Goal: Transaction & Acquisition: Purchase product/service

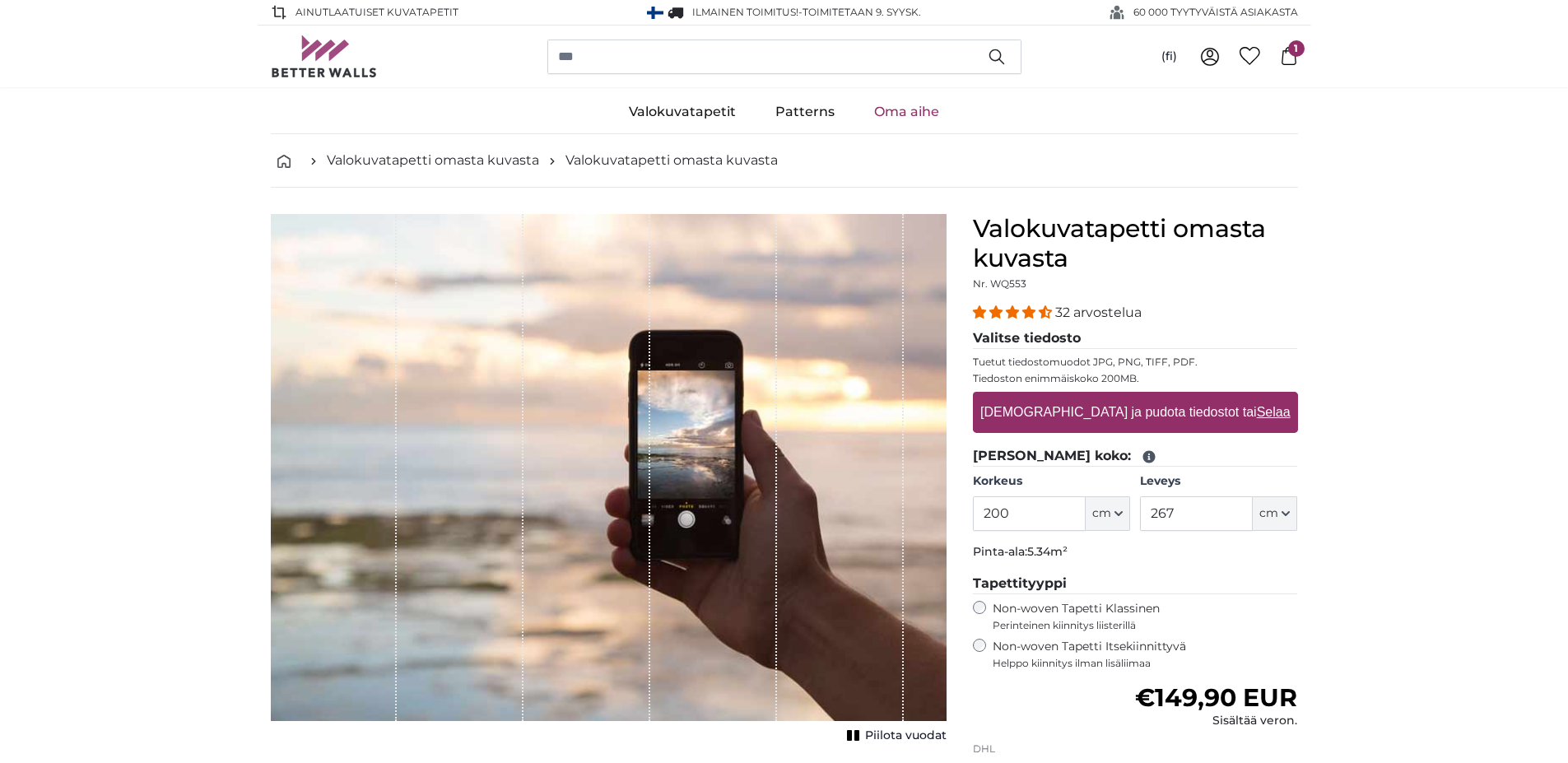
drag, startPoint x: 990, startPoint y: 510, endPoint x: 1002, endPoint y: 512, distance: 12.2
click at [1002, 512] on input "200" at bounding box center [1029, 514] width 113 height 35
click at [1004, 513] on input "200" at bounding box center [1029, 514] width 113 height 35
click at [1013, 504] on input "200" at bounding box center [1029, 514] width 113 height 35
click at [1046, 403] on label "[DEMOGRAPHIC_DATA] ja pudota tiedostot tai Selaa" at bounding box center [1135, 412] width 323 height 33
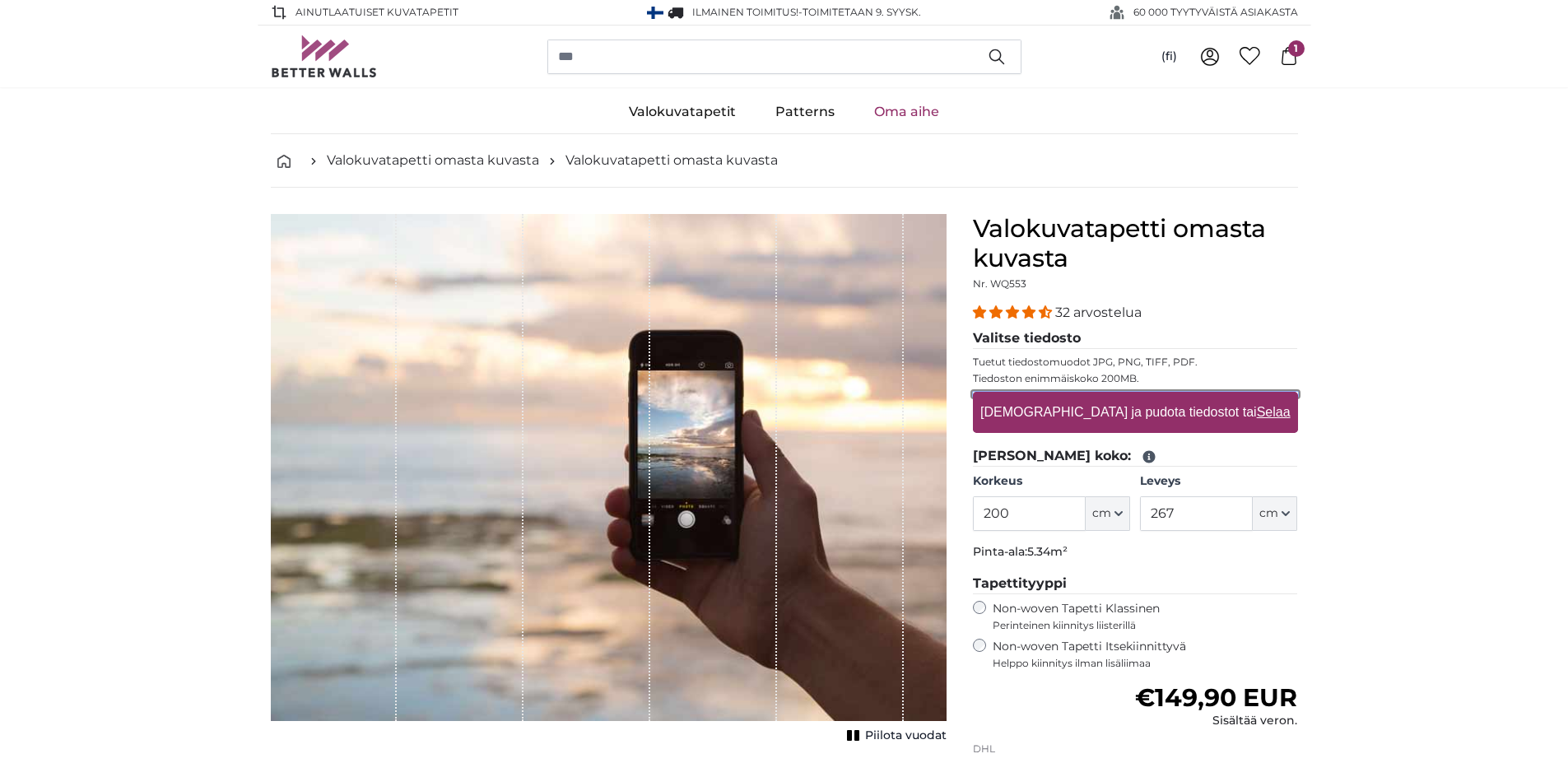
click at [1046, 397] on input "[DEMOGRAPHIC_DATA] ja pudota tiedostot tai Selaa" at bounding box center [1136, 394] width 325 height 5
type input "**********"
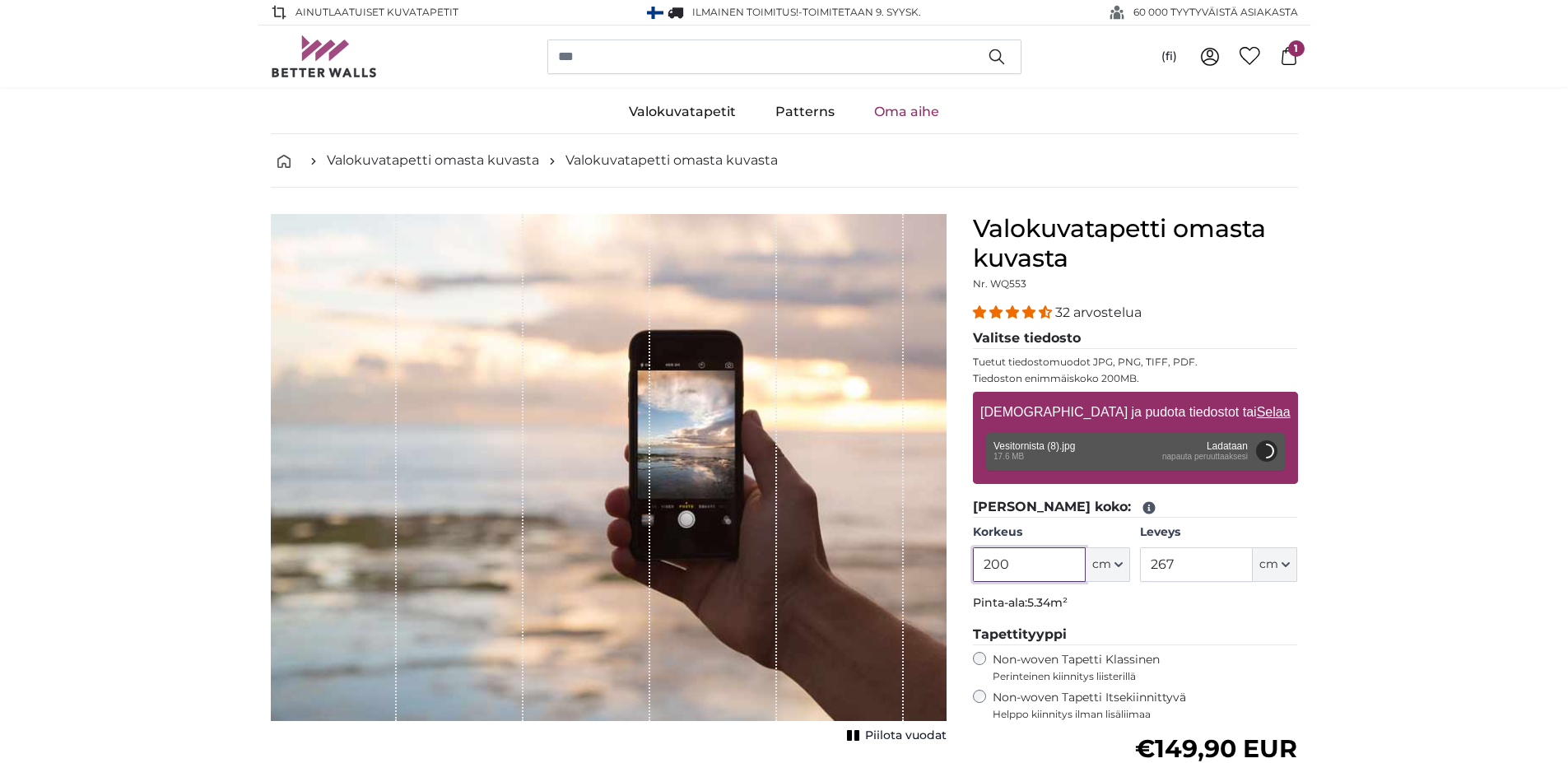
drag, startPoint x: 995, startPoint y: 561, endPoint x: 1013, endPoint y: 559, distance: 18.1
click at [1015, 561] on input "200" at bounding box center [1029, 564] width 113 height 35
type input "200"
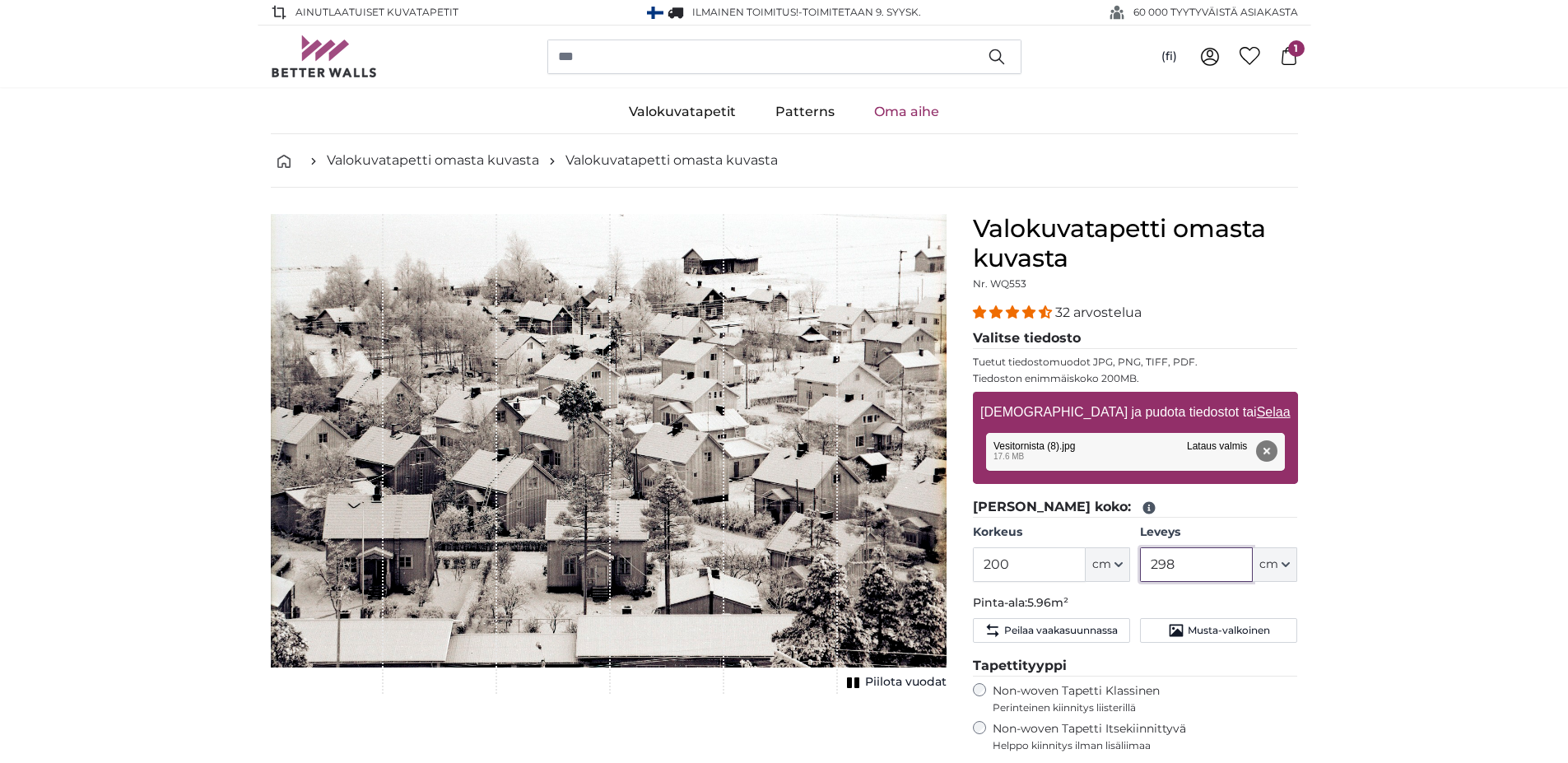
drag, startPoint x: 1179, startPoint y: 566, endPoint x: 1161, endPoint y: 560, distance: 19.0
click at [1161, 560] on input "298" at bounding box center [1197, 564] width 113 height 35
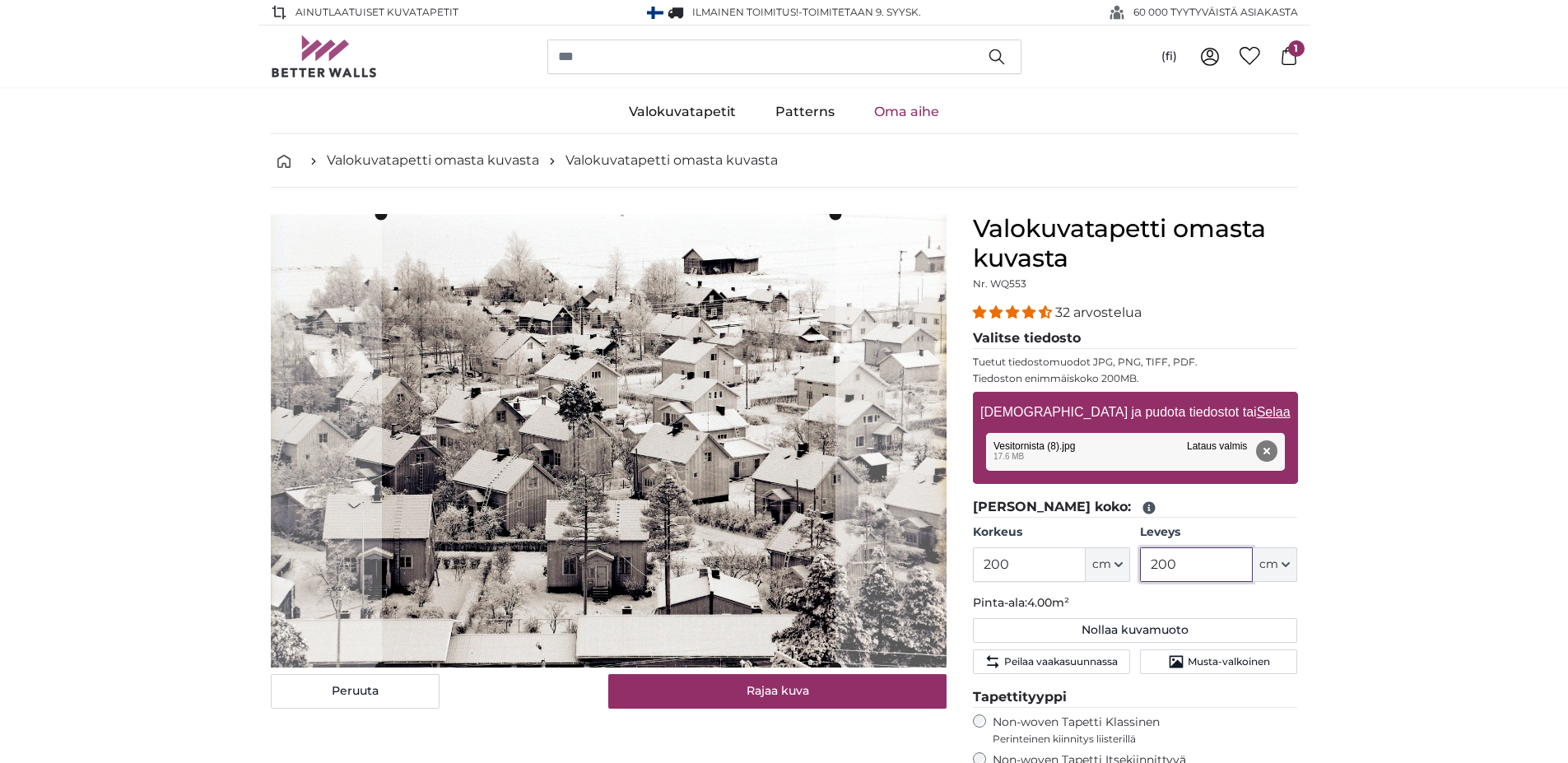
type input "200"
drag, startPoint x: 989, startPoint y: 567, endPoint x: 1007, endPoint y: 568, distance: 18.0
click at [1007, 568] on input "200" at bounding box center [1029, 564] width 113 height 35
type input "235"
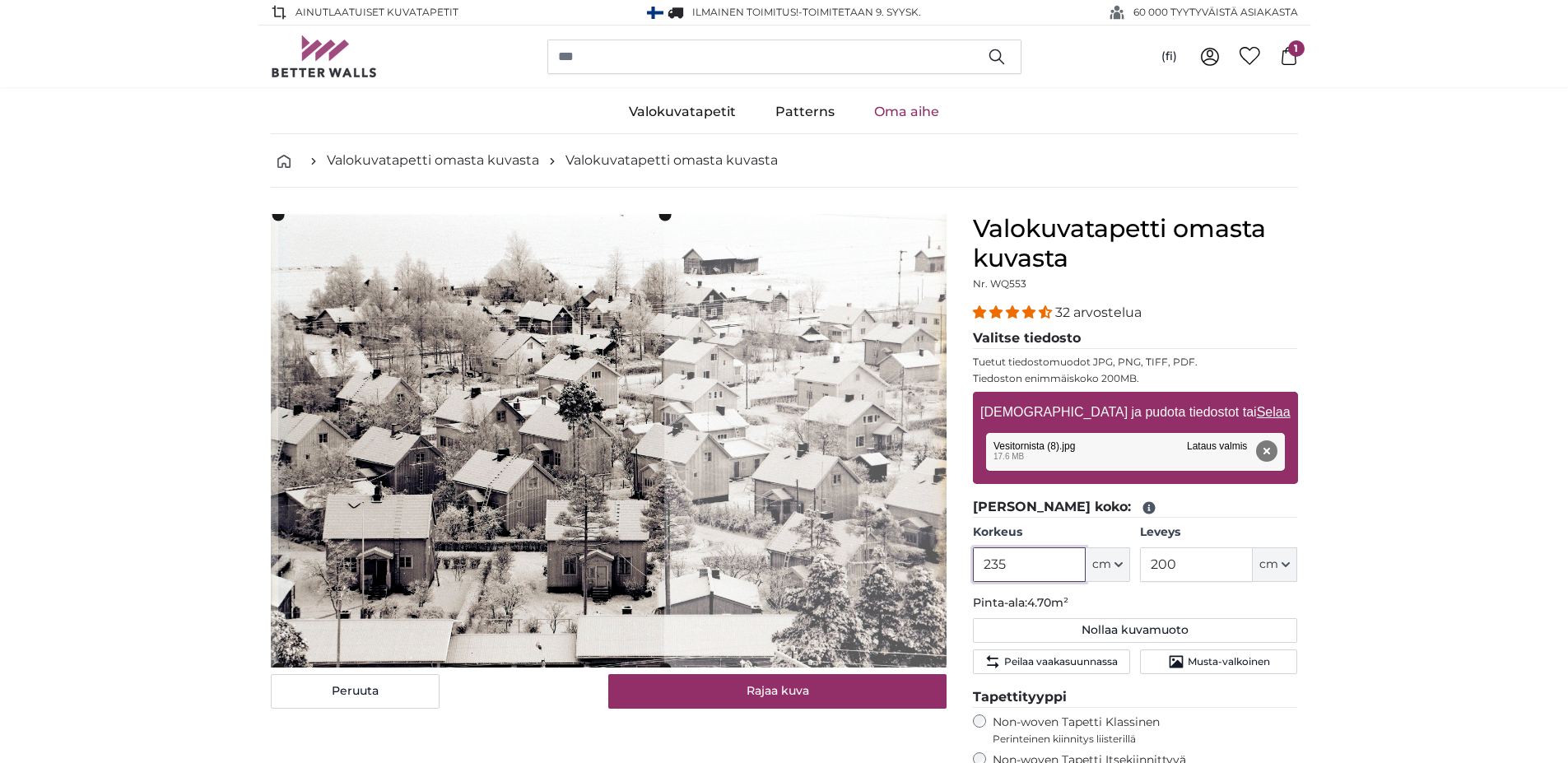
click at [492, 539] on cropper-handle at bounding box center [471, 441] width 386 height 454
type input "235"
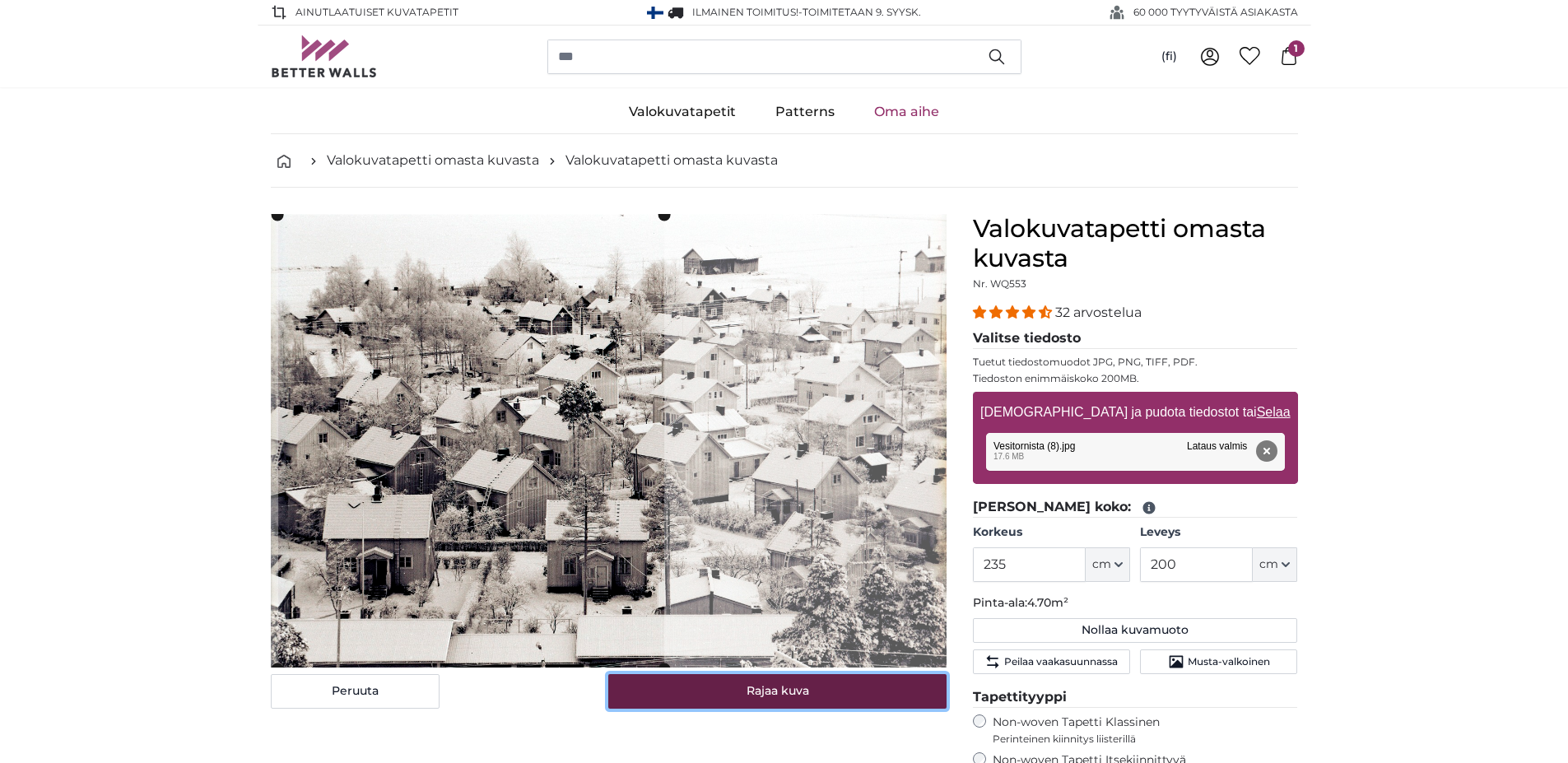
click at [722, 697] on button "Rajaa kuva" at bounding box center [777, 691] width 338 height 35
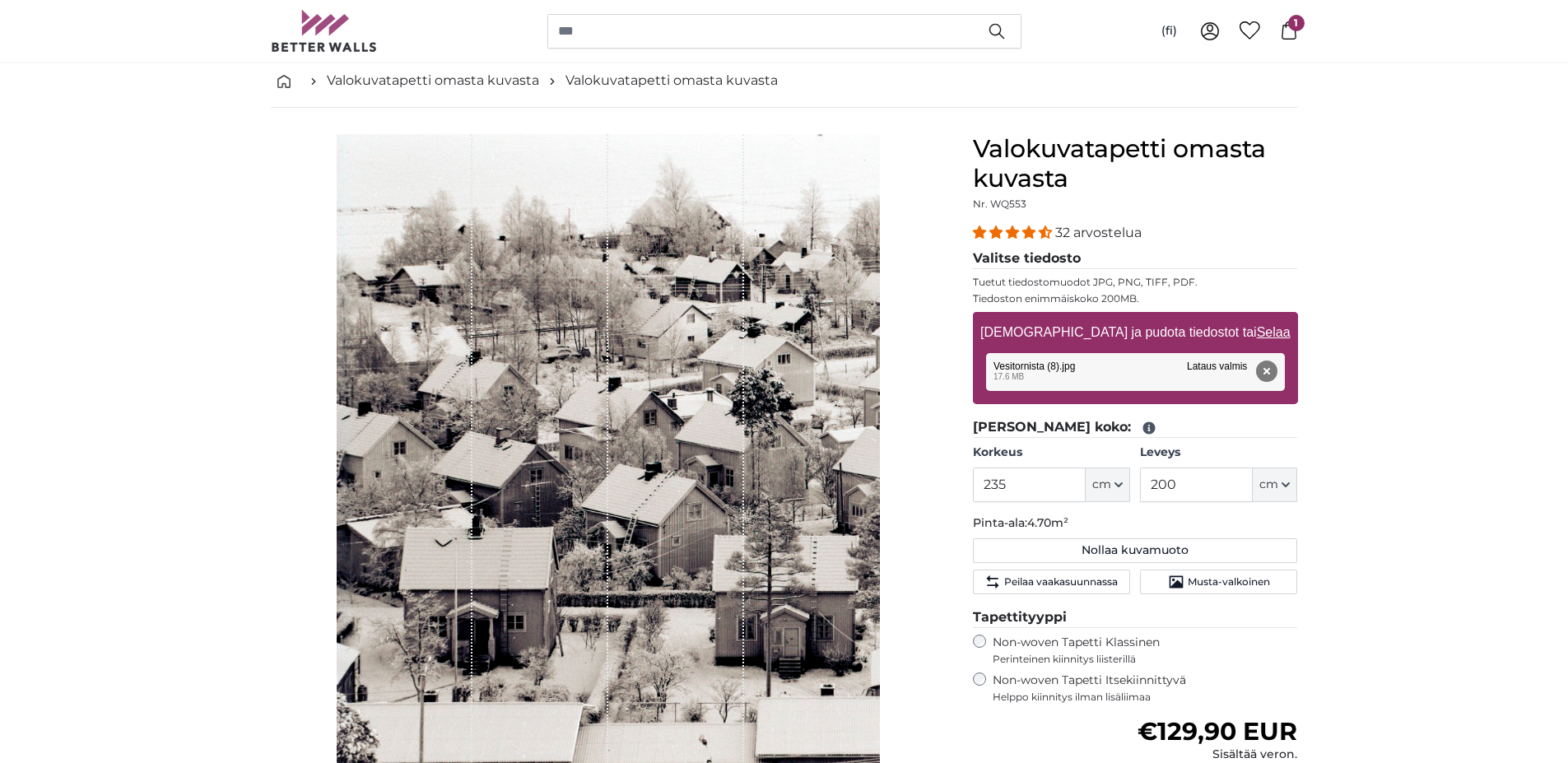
scroll to position [165, 0]
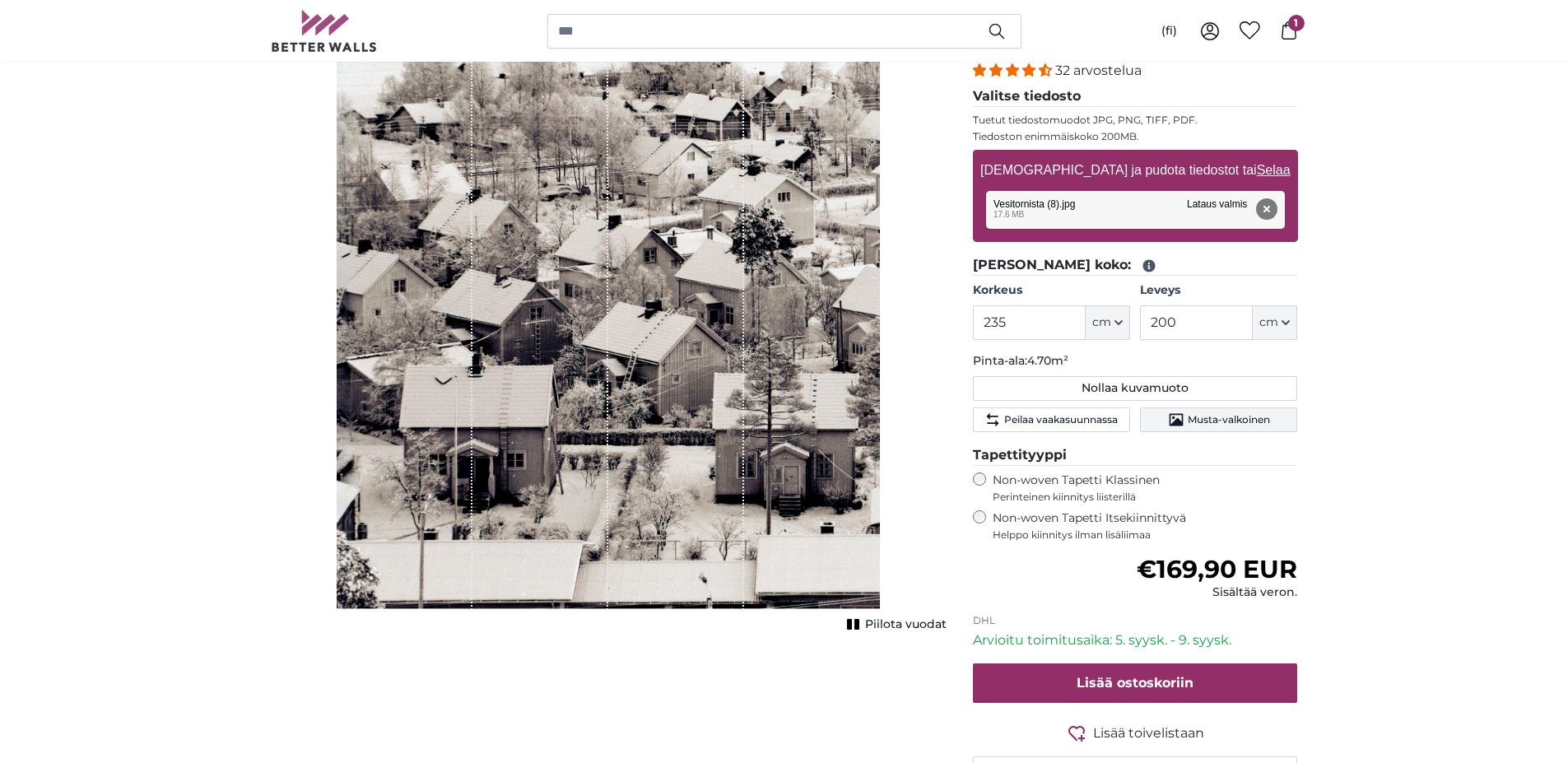
scroll to position [247, 0]
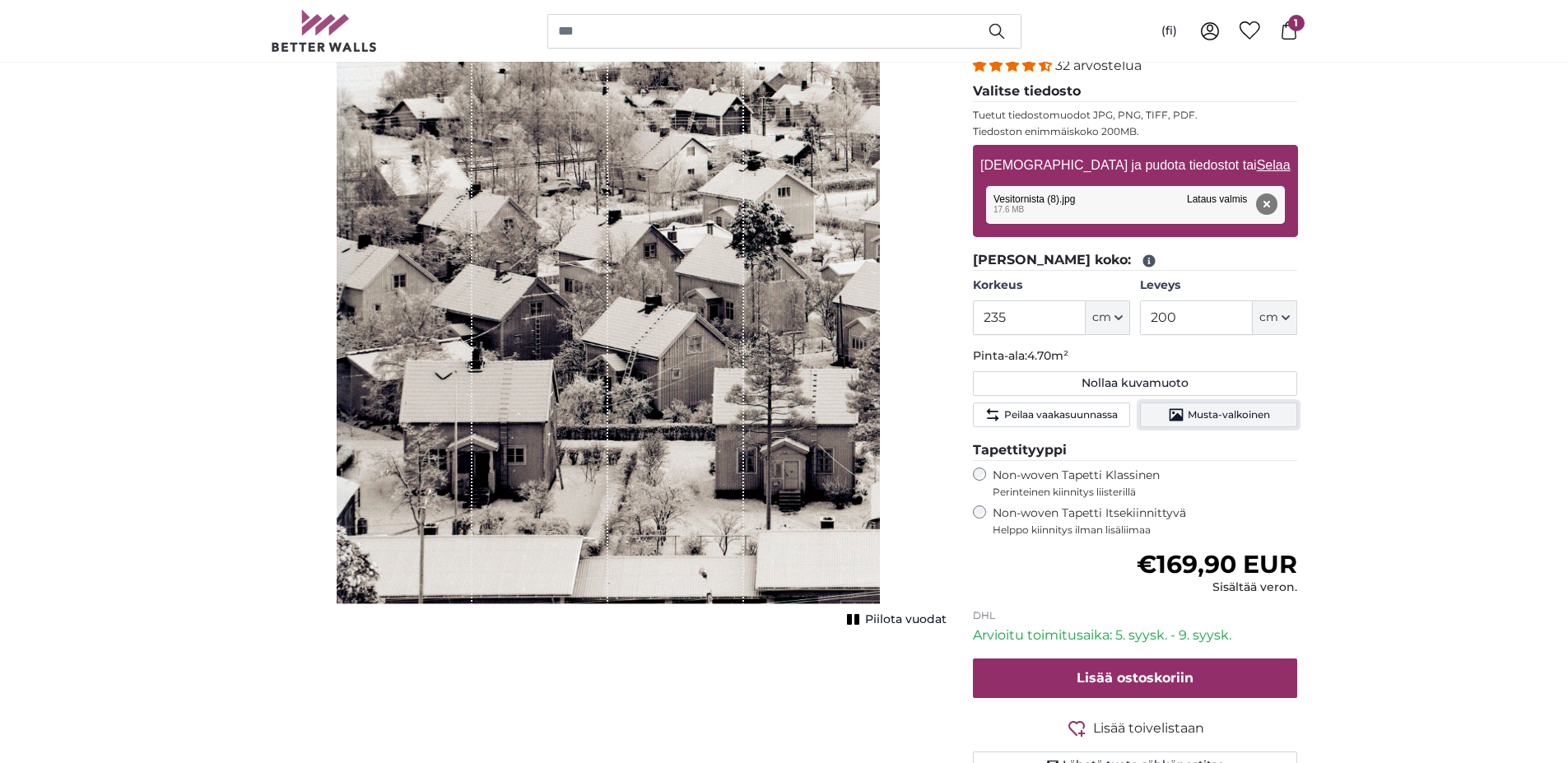
click at [1210, 417] on span "Musta-valkoinen" at bounding box center [1229, 415] width 83 height 13
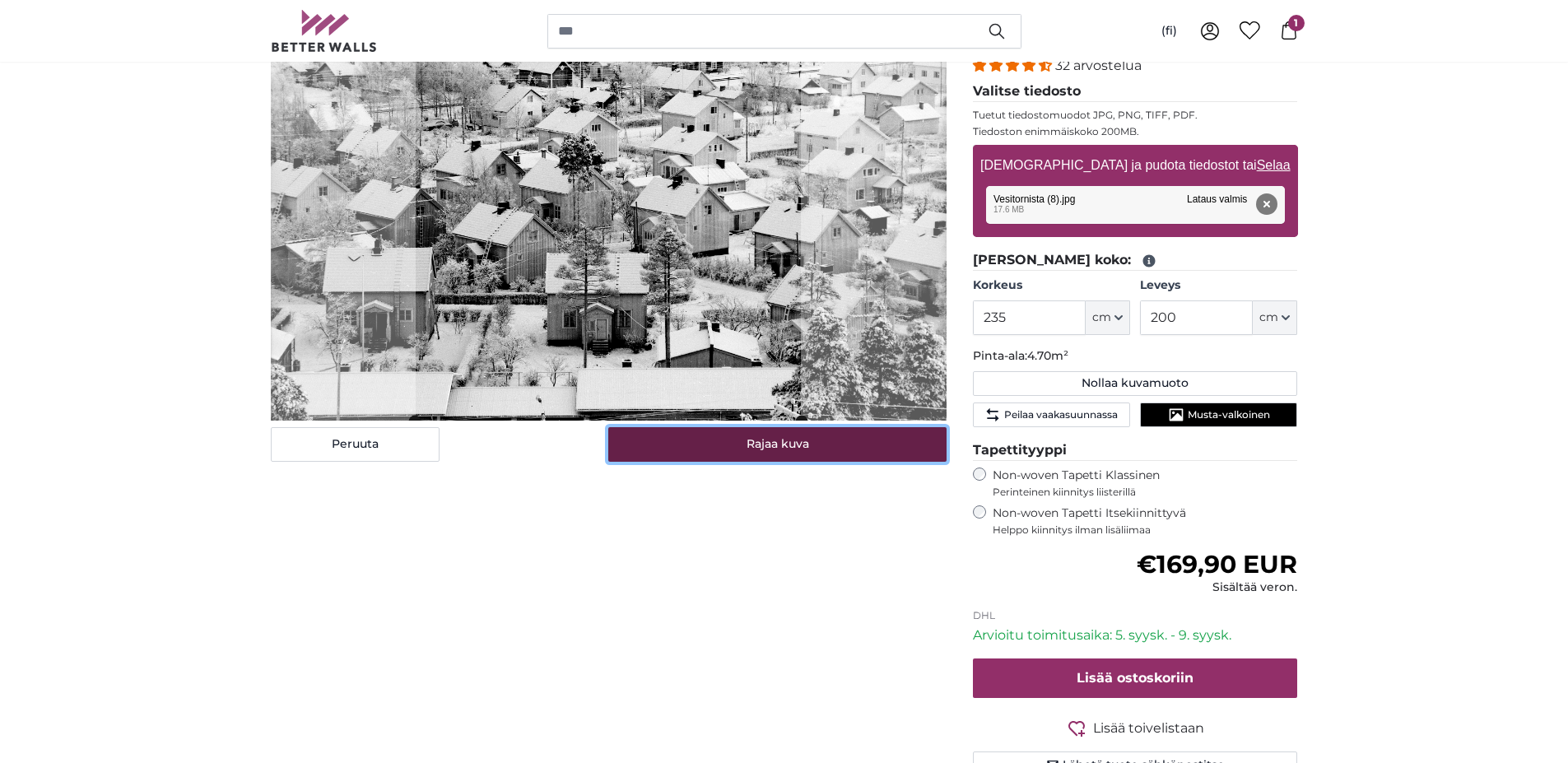
click at [776, 447] on button "Rajaa kuva" at bounding box center [777, 445] width 338 height 35
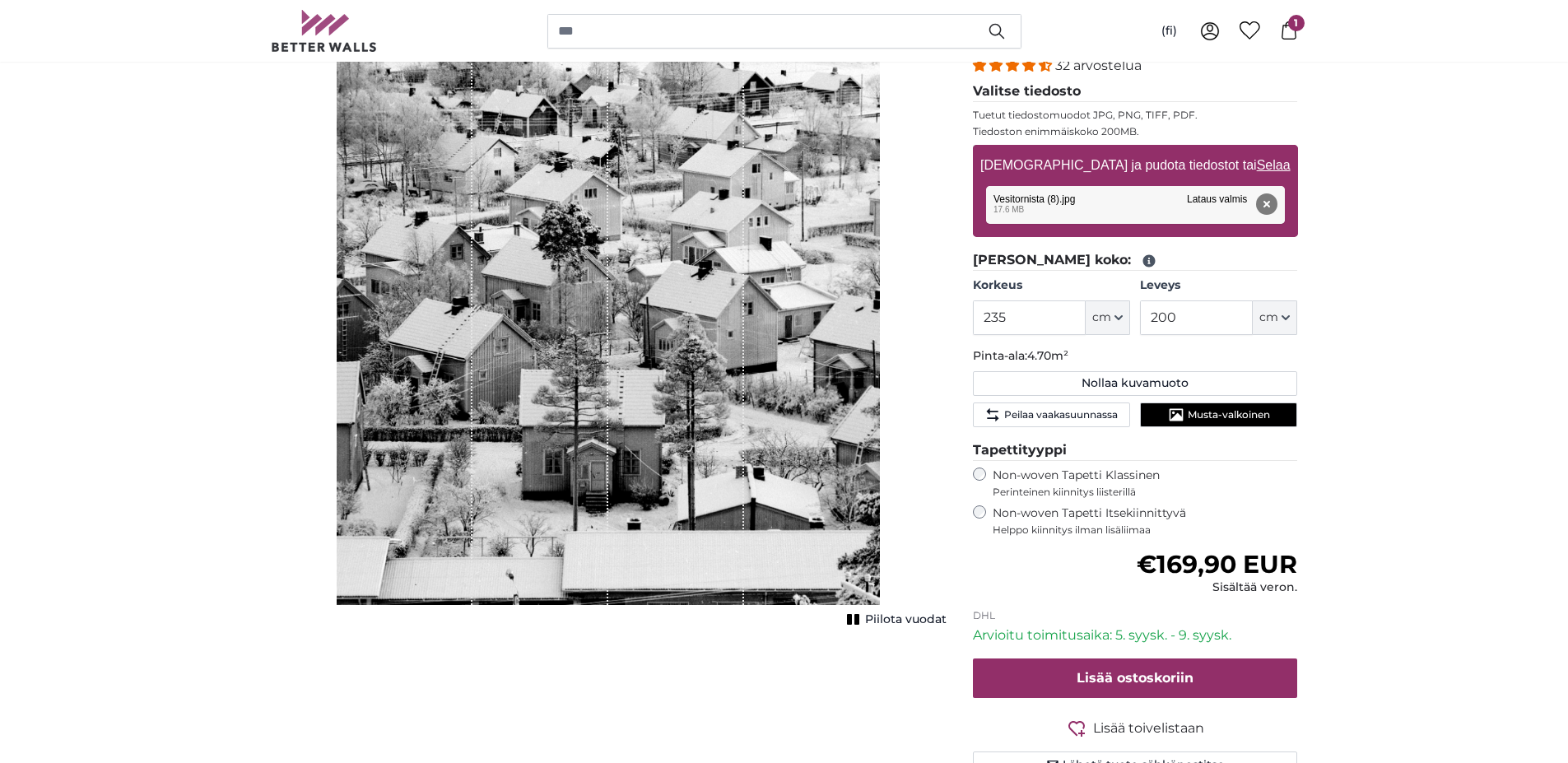
drag, startPoint x: 529, startPoint y: 379, endPoint x: 553, endPoint y: 375, distance: 24.3
click at [553, 375] on div "1 of 1" at bounding box center [541, 285] width 136 height 638
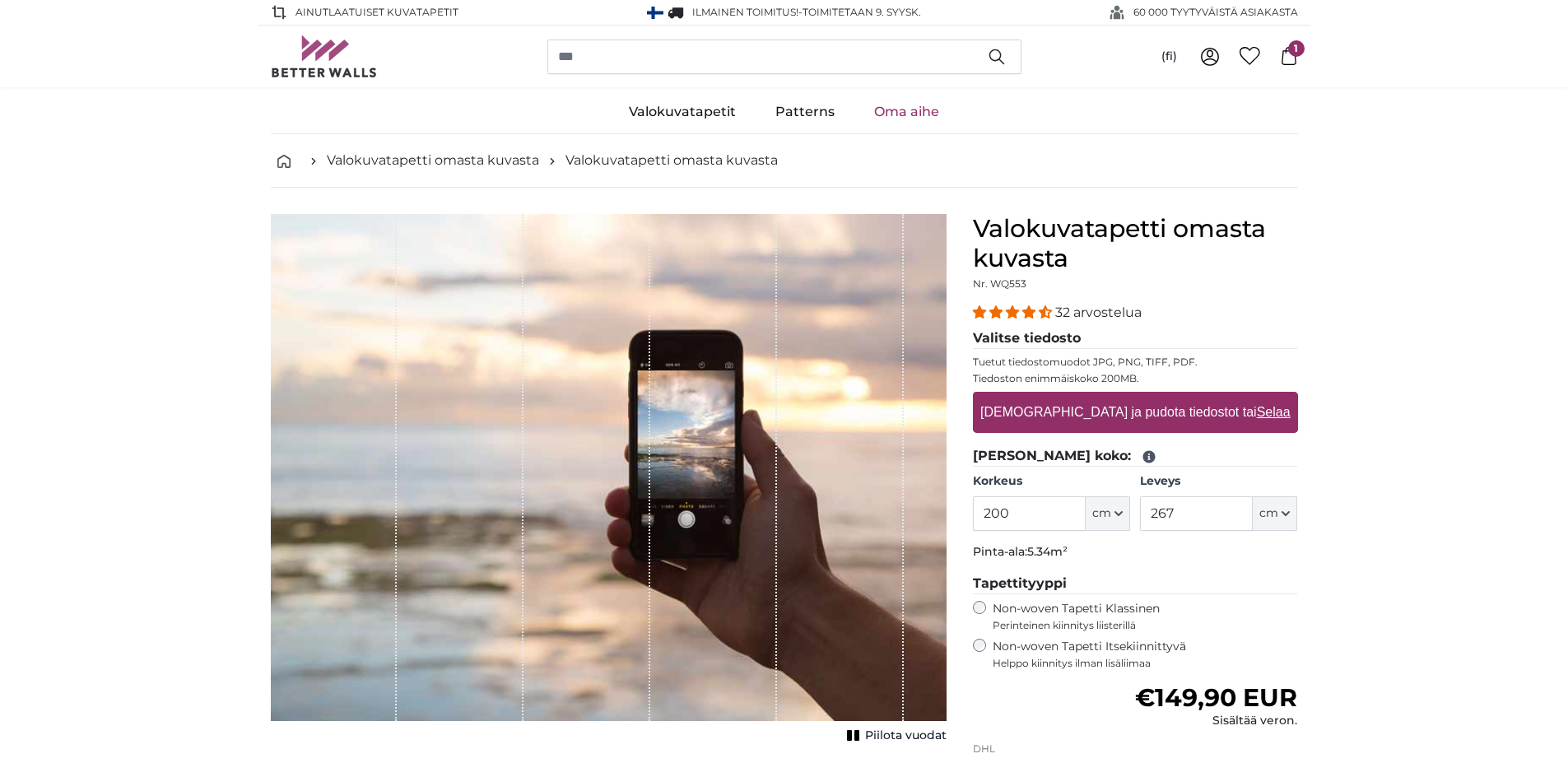
click at [1106, 410] on label "[DEMOGRAPHIC_DATA] ja pudota tiedostot tai Selaa" at bounding box center [1135, 412] width 323 height 33
click at [1106, 397] on input "[DEMOGRAPHIC_DATA] ja pudota tiedostot tai Selaa" at bounding box center [1136, 394] width 325 height 5
type input "**********"
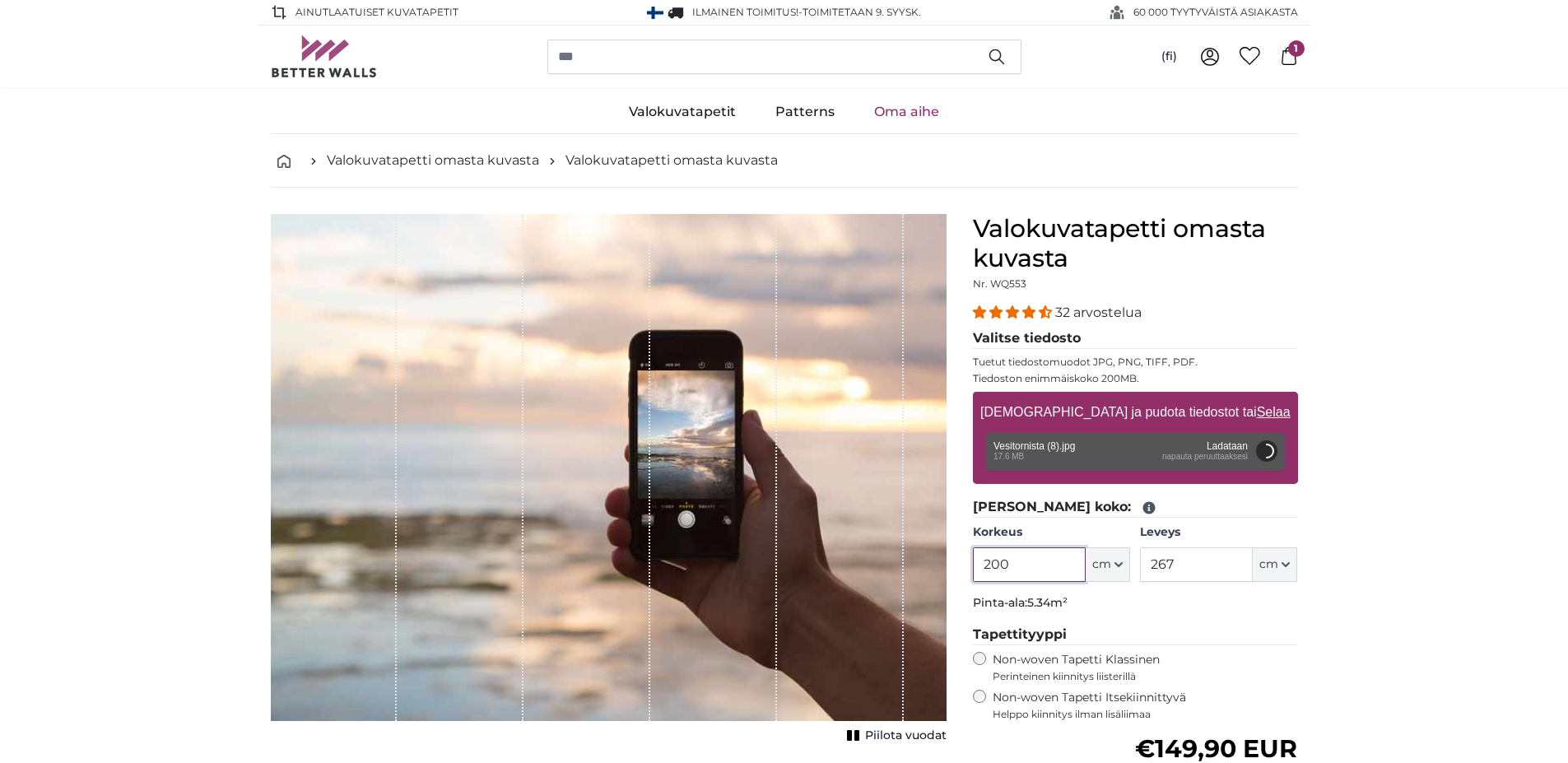
drag, startPoint x: 994, startPoint y: 563, endPoint x: 1012, endPoint y: 563, distance: 18.0
click at [1012, 563] on input "200" at bounding box center [1029, 564] width 113 height 35
drag, startPoint x: 1178, startPoint y: 564, endPoint x: 1153, endPoint y: 560, distance: 25.3
click at [1153, 560] on input "267" at bounding box center [1197, 564] width 113 height 35
type input "200"
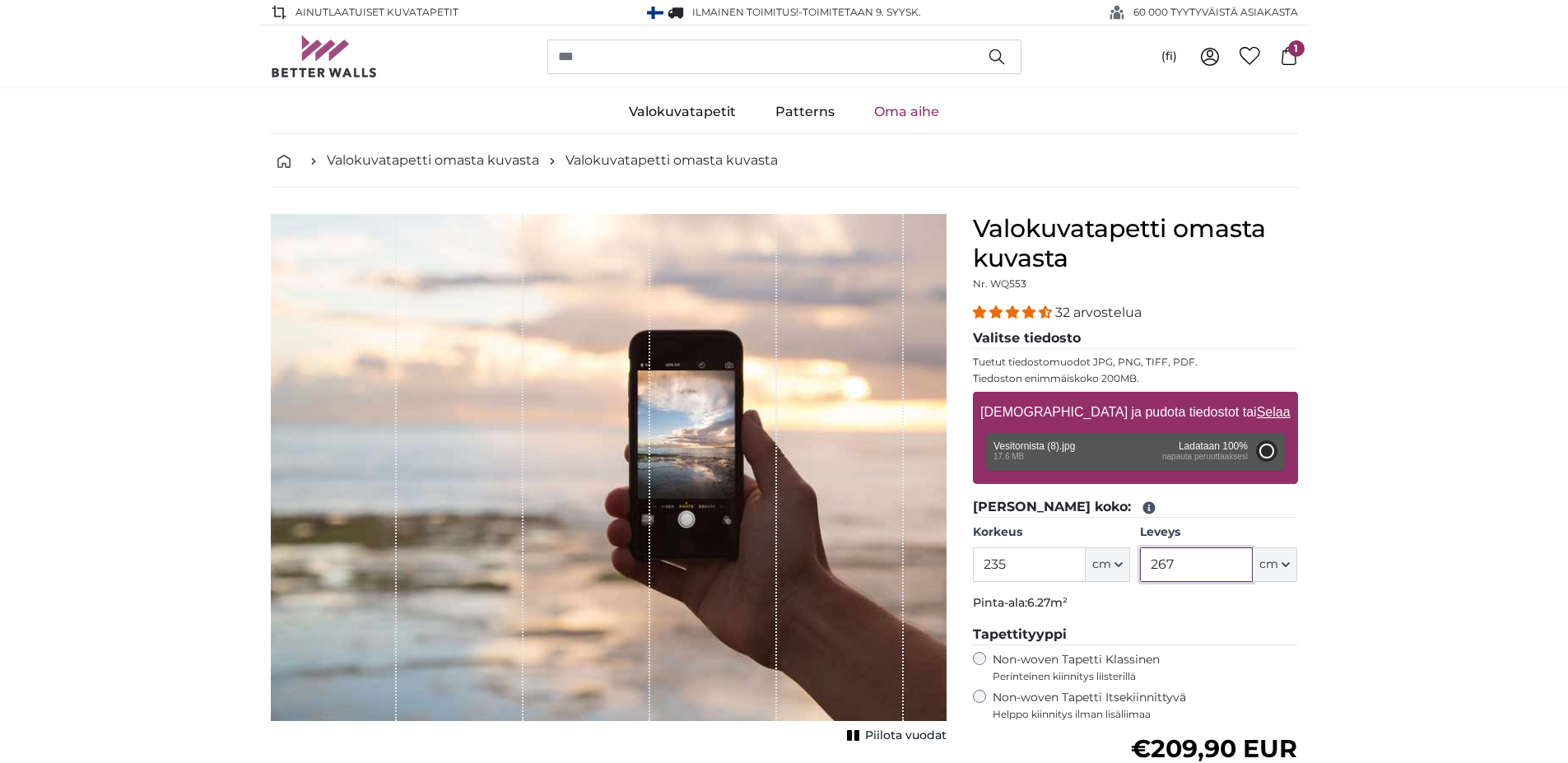
type input "298"
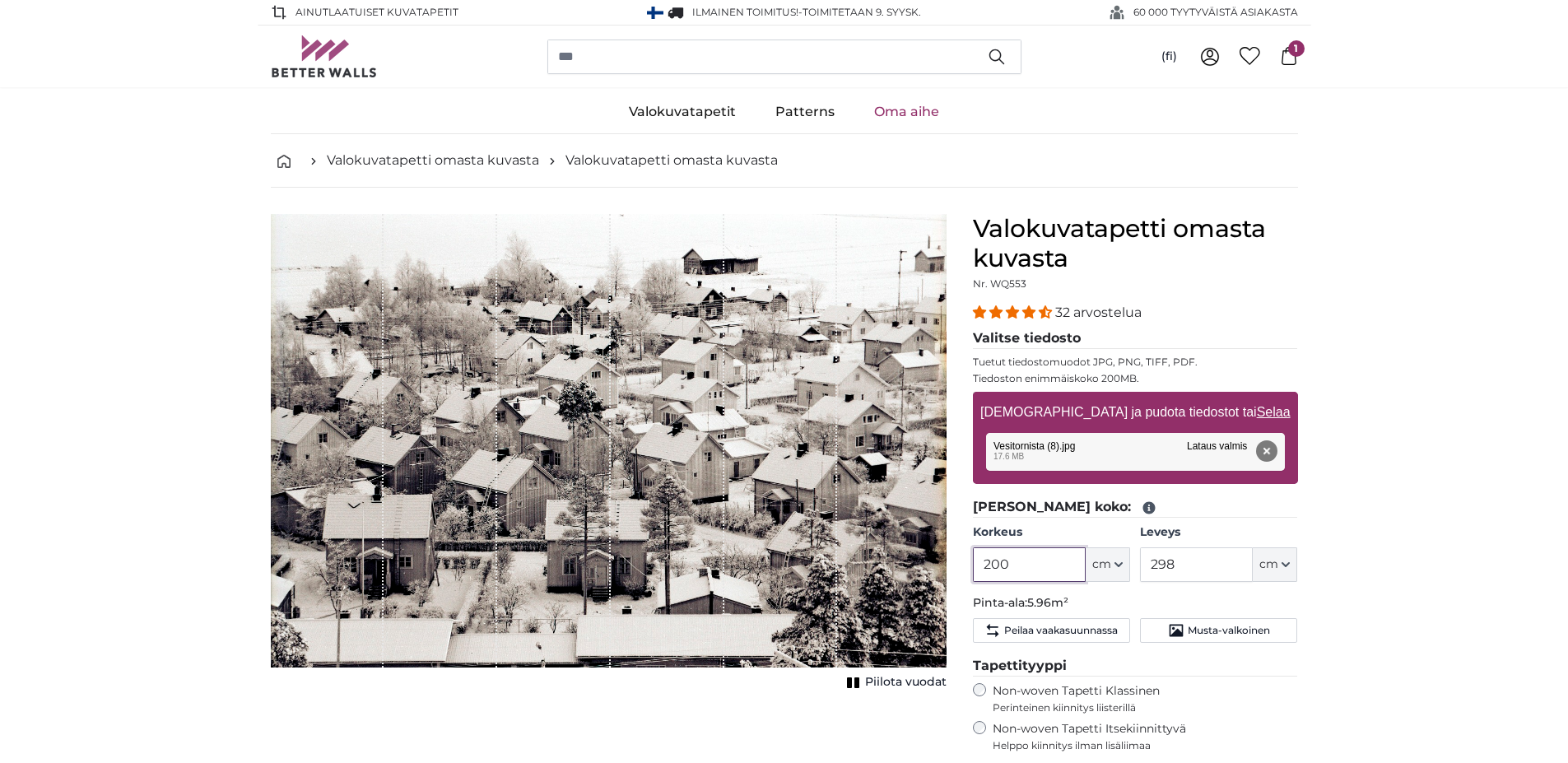
drag, startPoint x: 990, startPoint y: 569, endPoint x: 1022, endPoint y: 569, distance: 32.0
click at [1022, 569] on input "200" at bounding box center [1029, 564] width 113 height 35
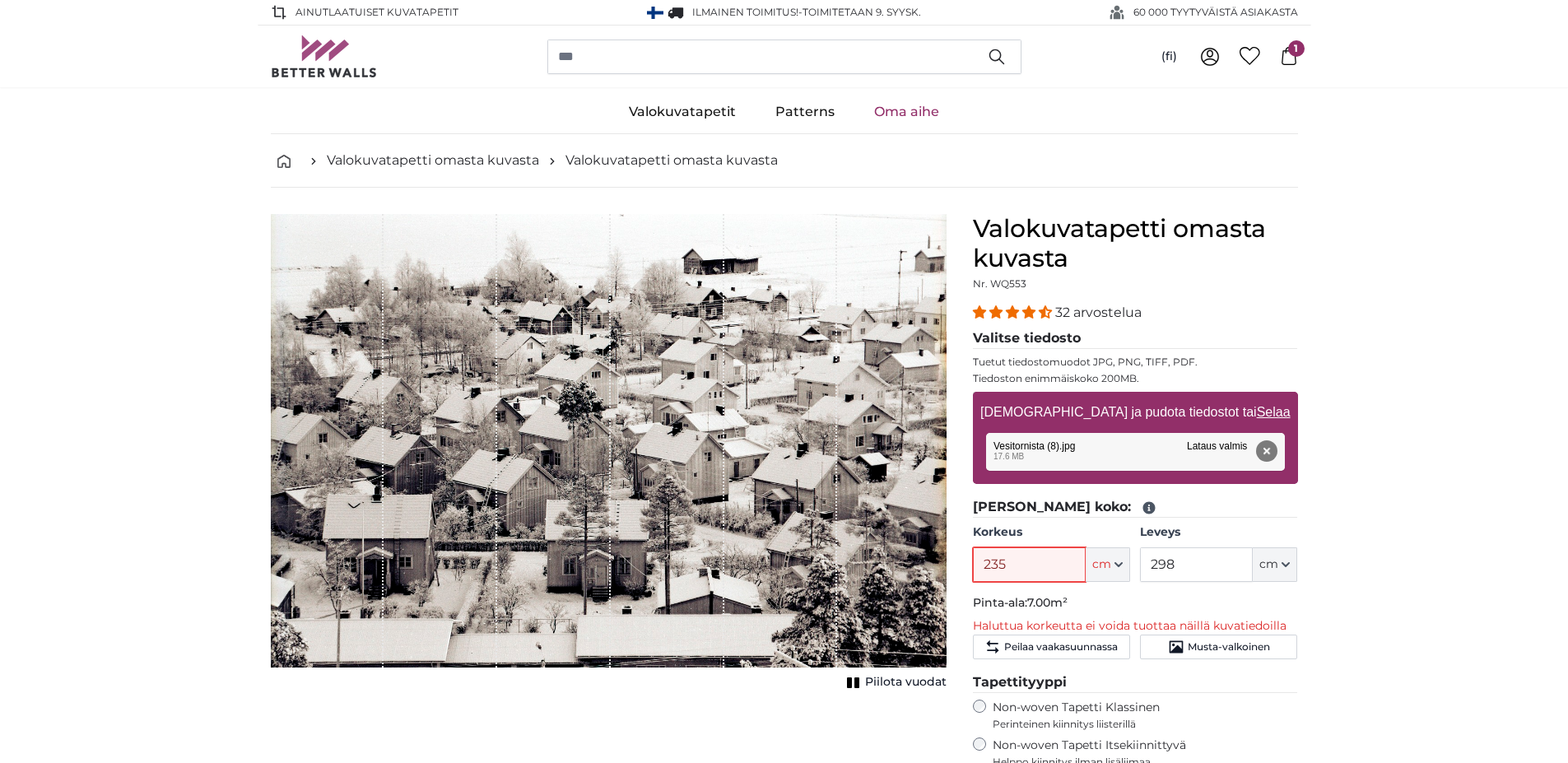
type input "235"
drag, startPoint x: 1194, startPoint y: 568, endPoint x: 1146, endPoint y: 547, distance: 52.4
click at [1146, 547] on input "298" at bounding box center [1197, 564] width 113 height 35
type input "200"
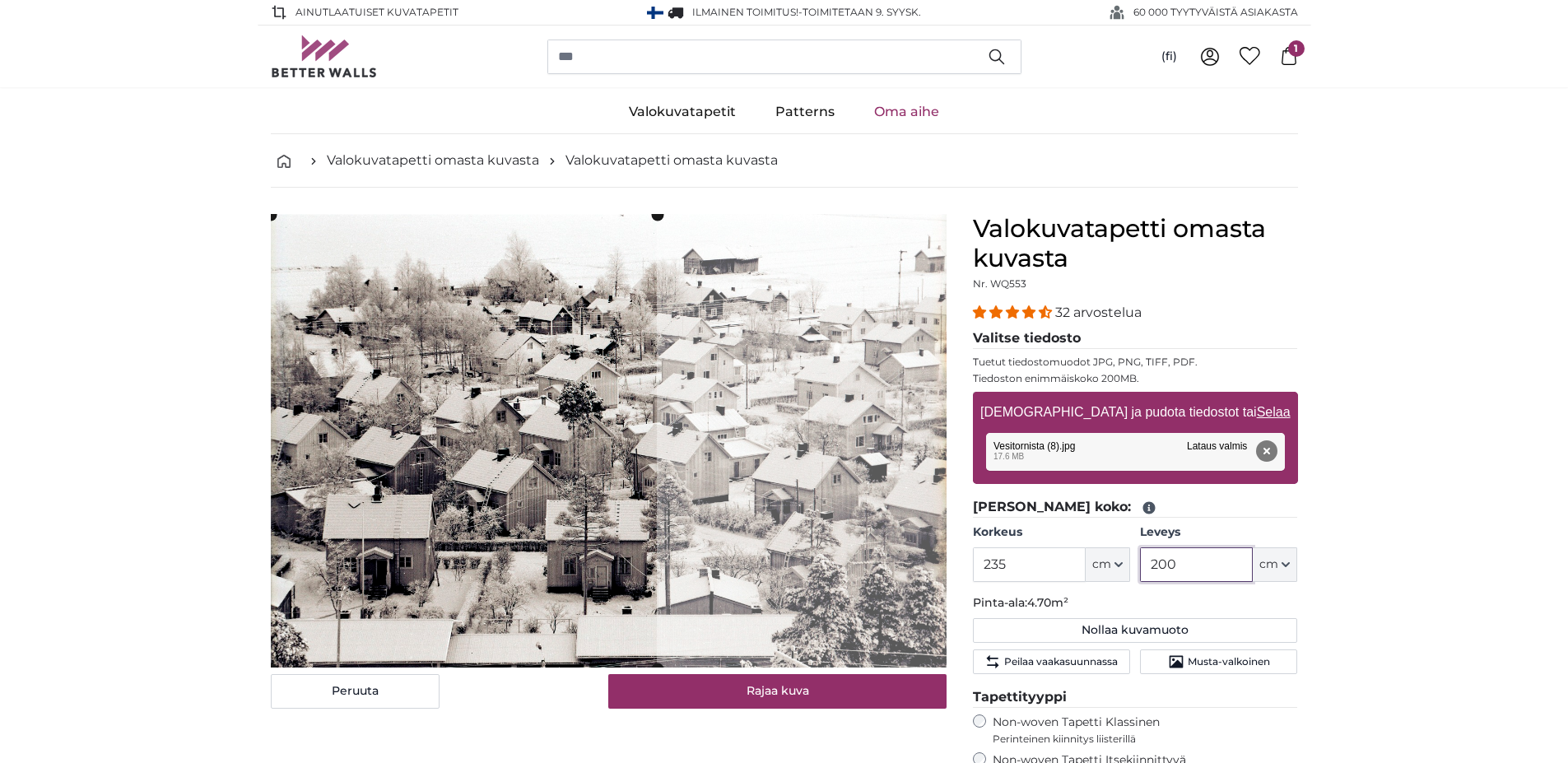
click at [488, 528] on cropper-handle at bounding box center [464, 441] width 386 height 454
type input "200"
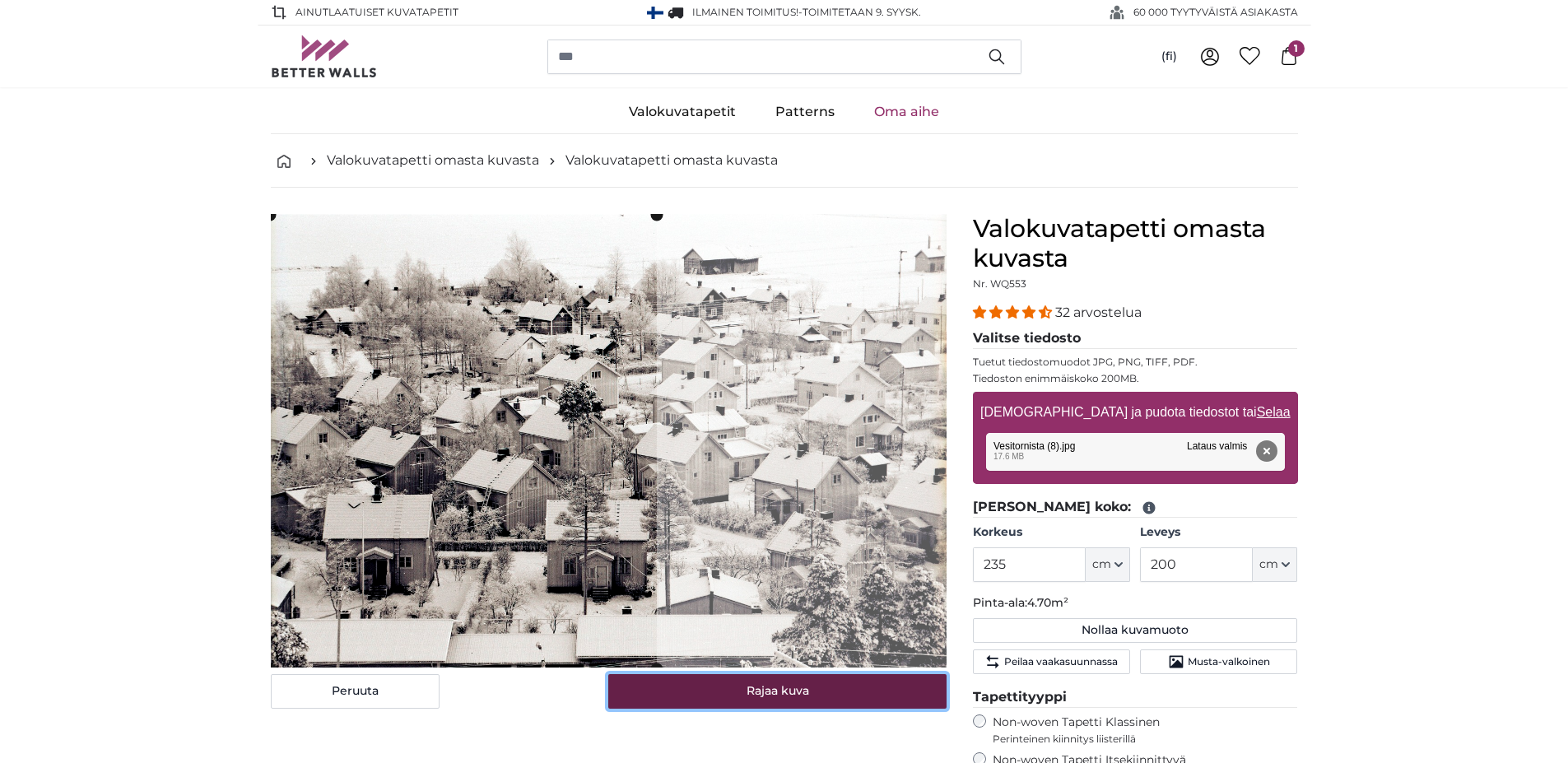
click at [724, 696] on button "Rajaa kuva" at bounding box center [777, 691] width 338 height 35
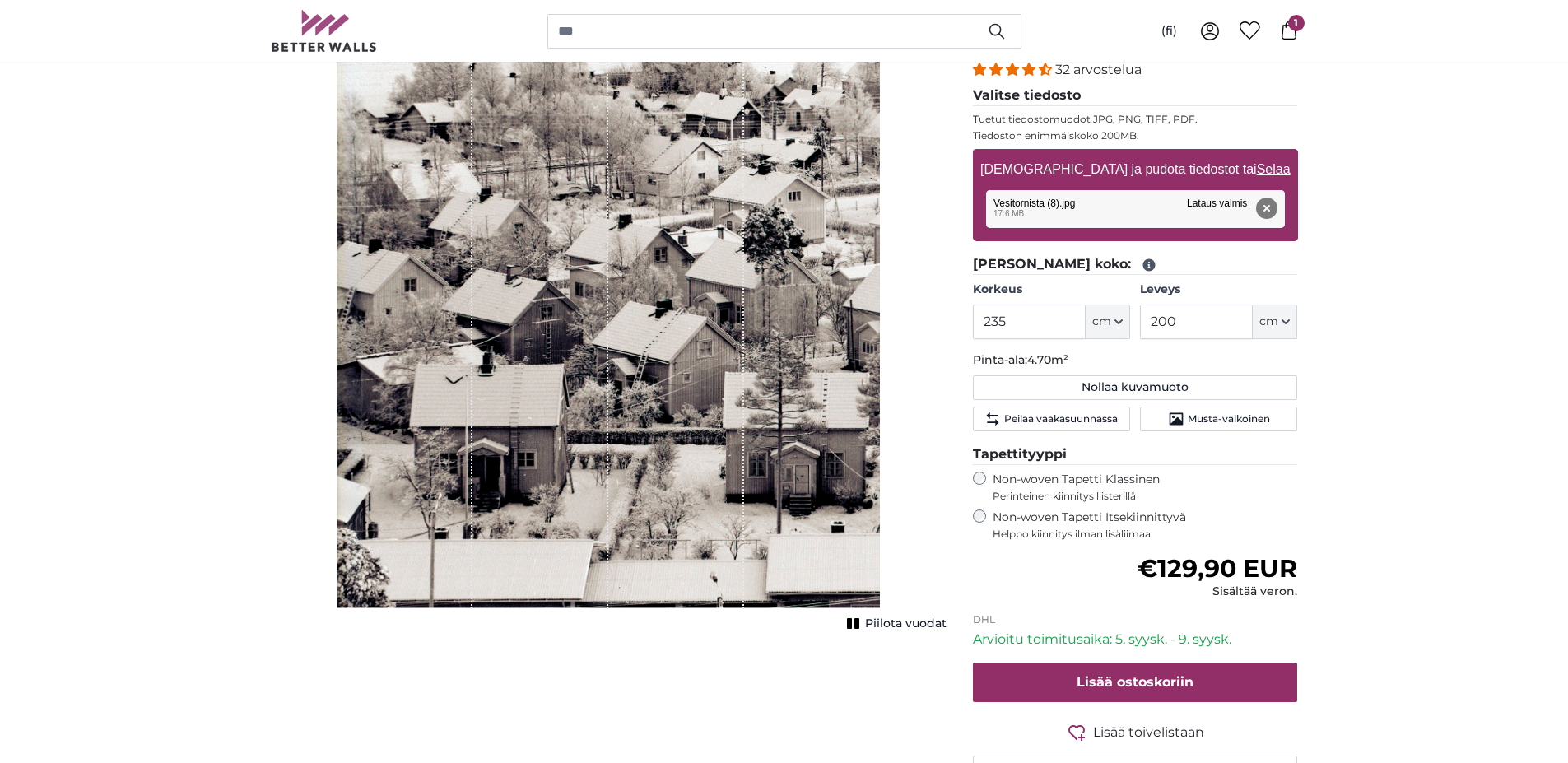
scroll to position [247, 0]
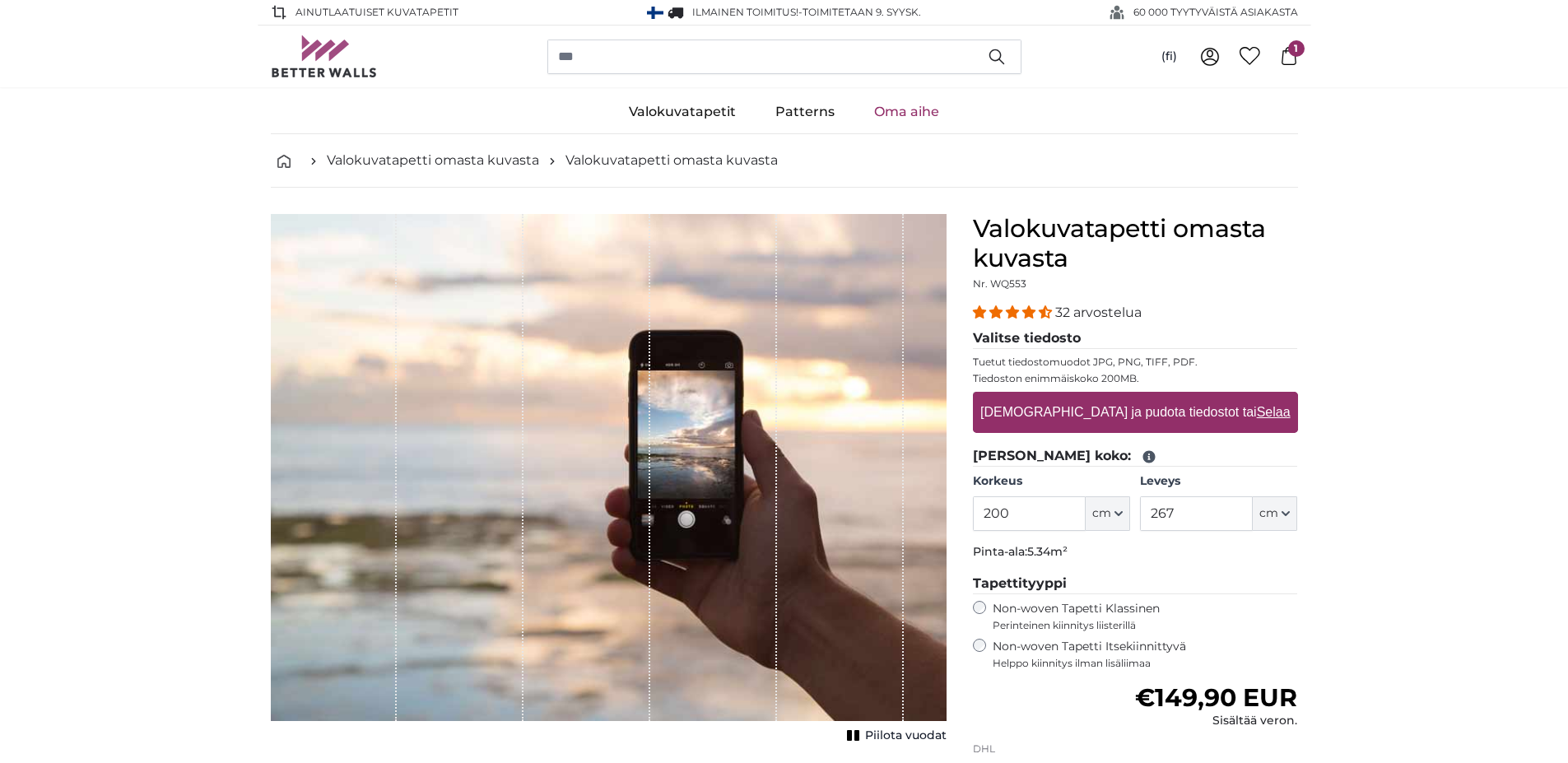
click at [1126, 417] on label "[DEMOGRAPHIC_DATA] ja pudota tiedostot tai Selaa" at bounding box center [1135, 412] width 323 height 33
click at [1126, 397] on input "[DEMOGRAPHIC_DATA] ja pudota tiedostot tai Selaa" at bounding box center [1136, 394] width 325 height 5
type input "**********"
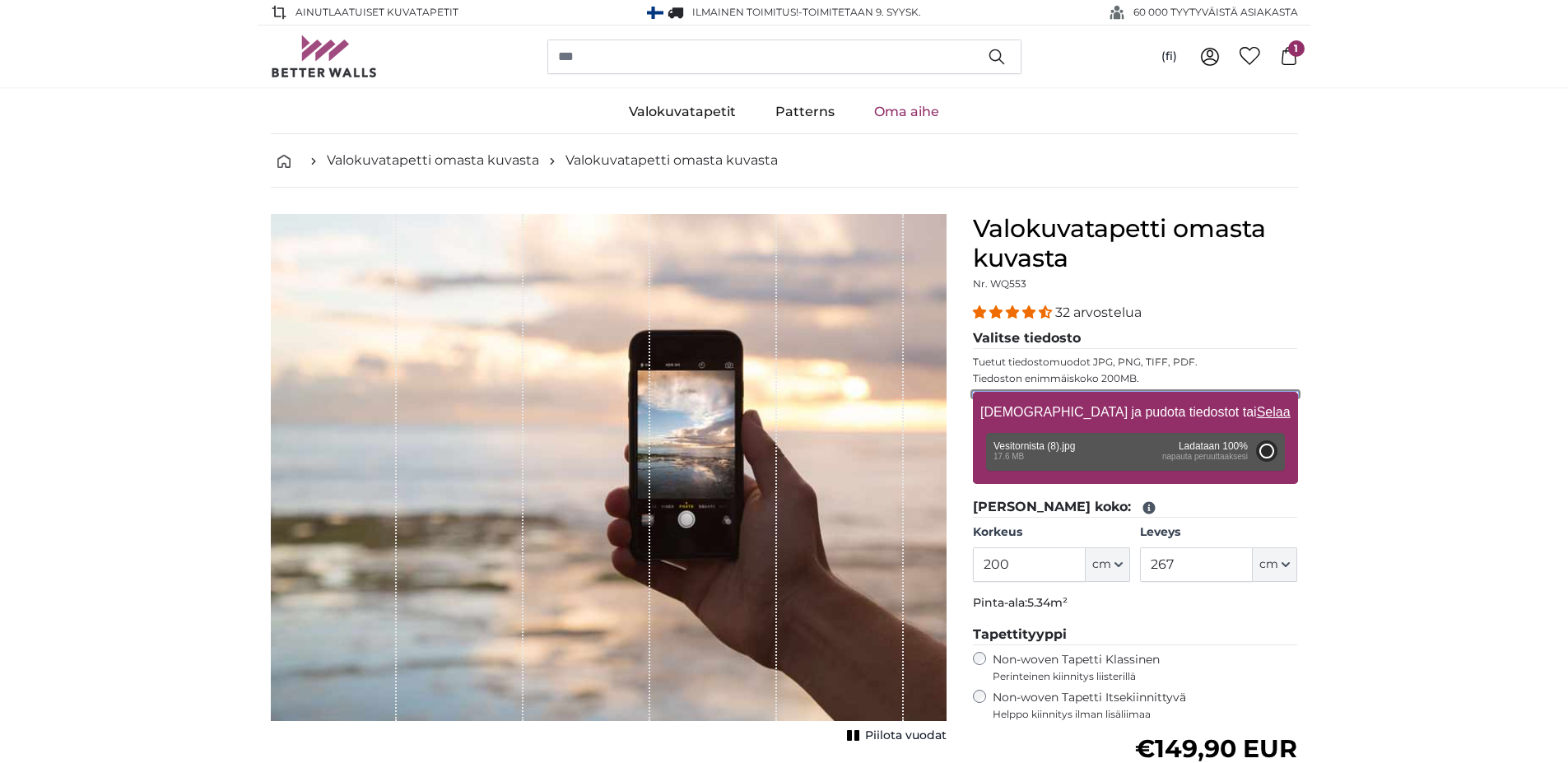
type input "298"
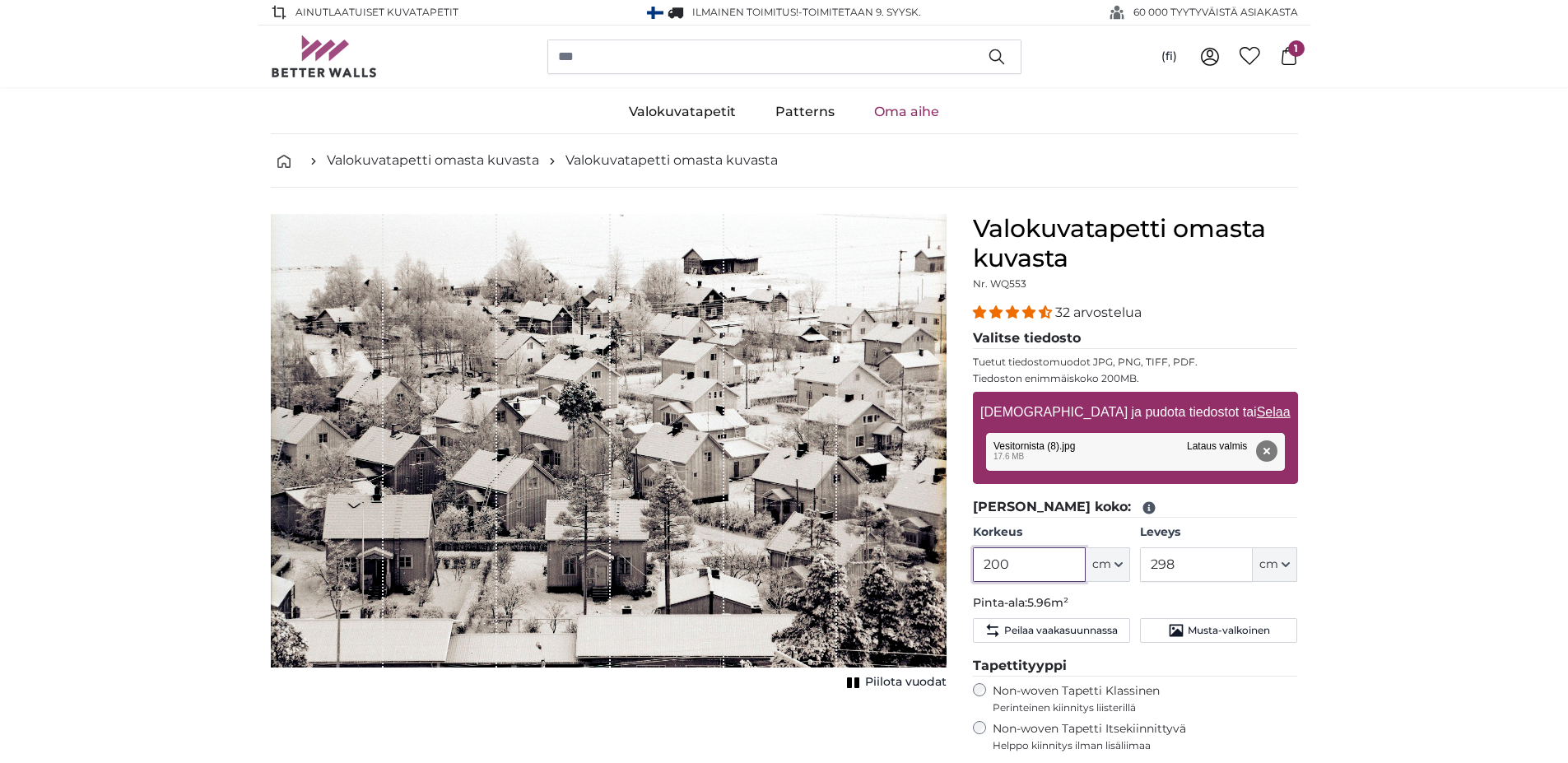
drag, startPoint x: 992, startPoint y: 561, endPoint x: 1008, endPoint y: 563, distance: 16.1
click at [1008, 563] on input "200" at bounding box center [1029, 564] width 113 height 35
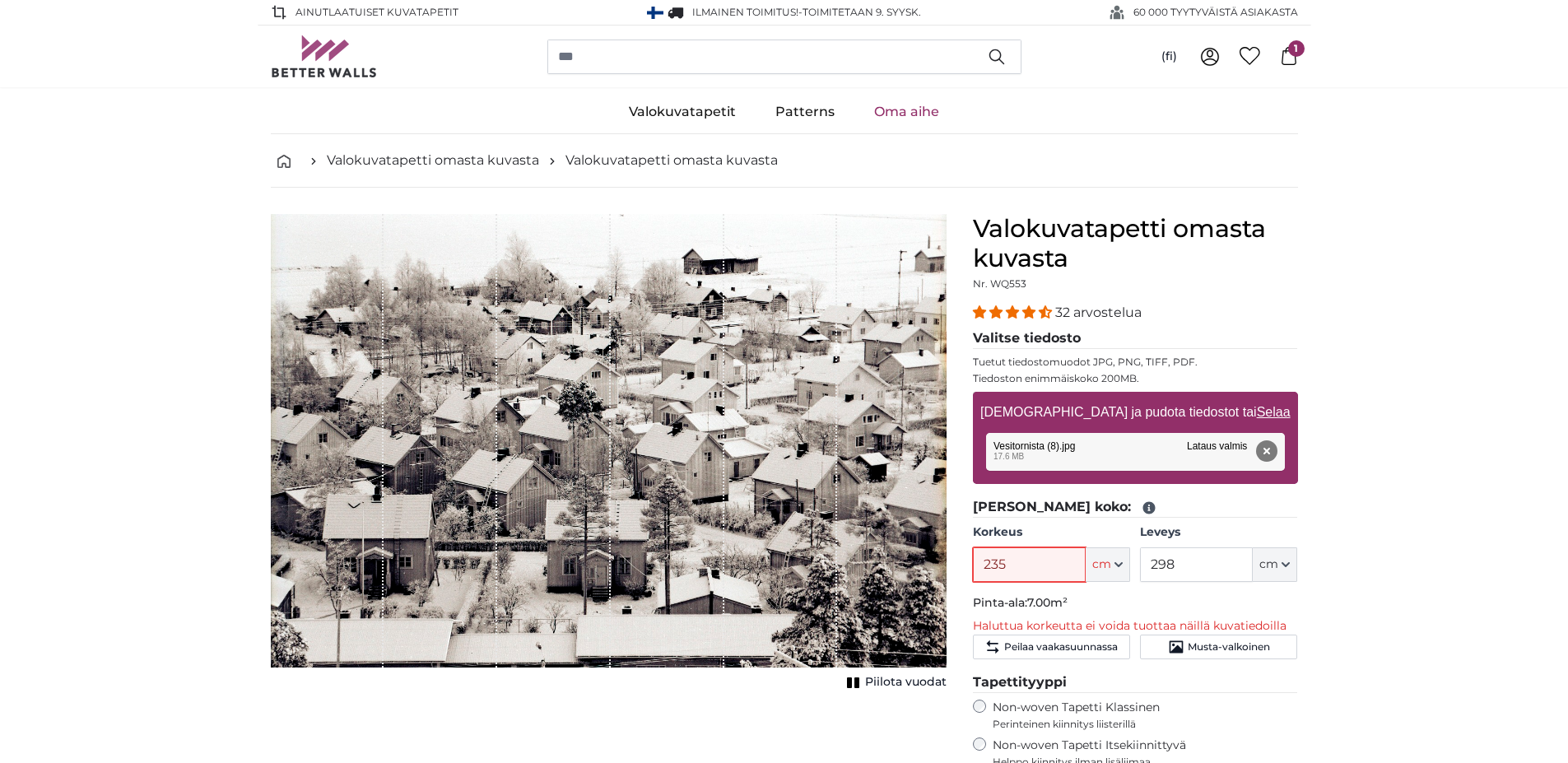
type input "235"
drag, startPoint x: 1186, startPoint y: 563, endPoint x: 1141, endPoint y: 563, distance: 45.0
click at [1141, 563] on input "298" at bounding box center [1197, 564] width 113 height 35
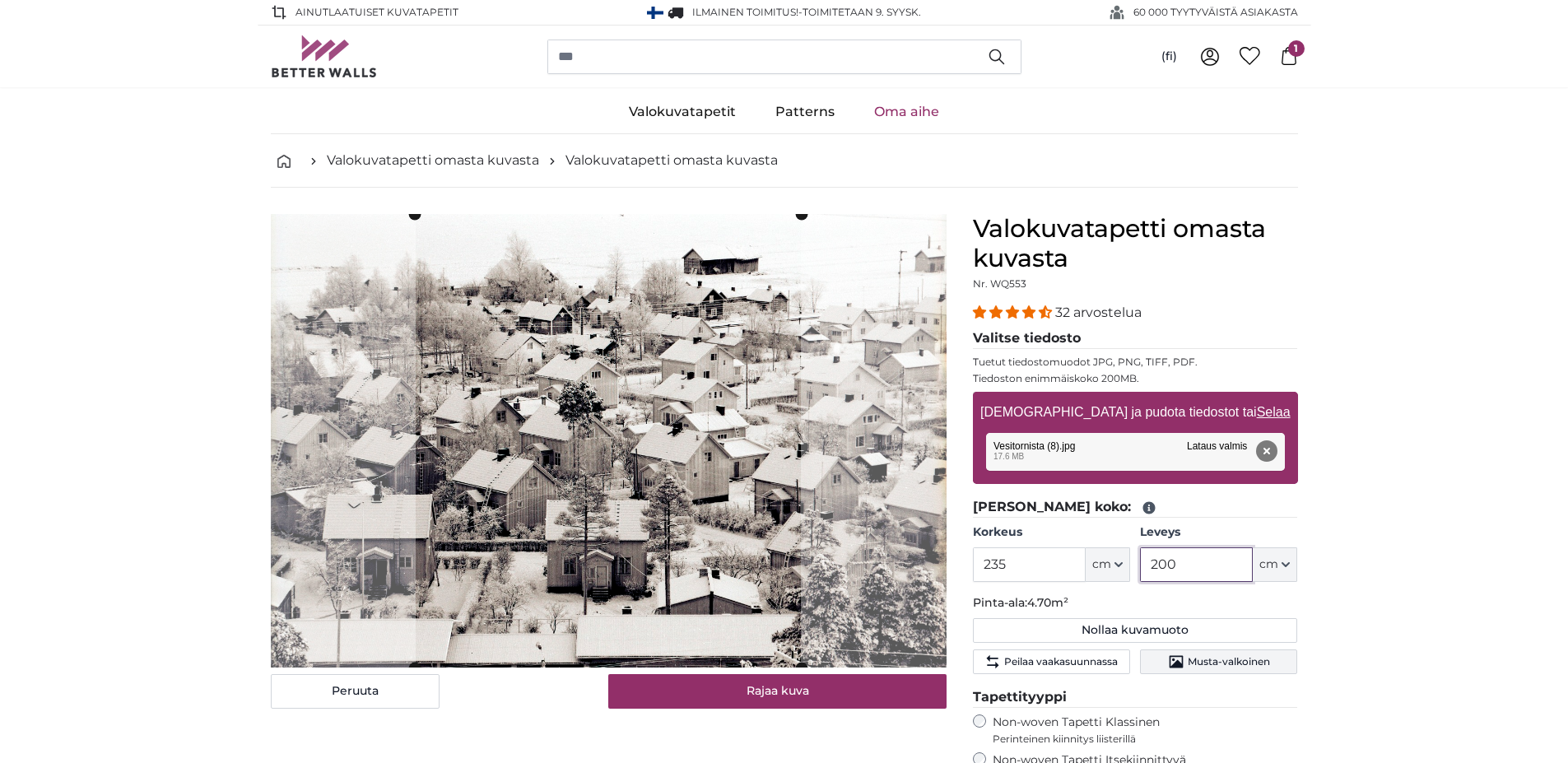
type input "200"
click at [1217, 661] on span "Musta-valkoinen" at bounding box center [1229, 662] width 83 height 13
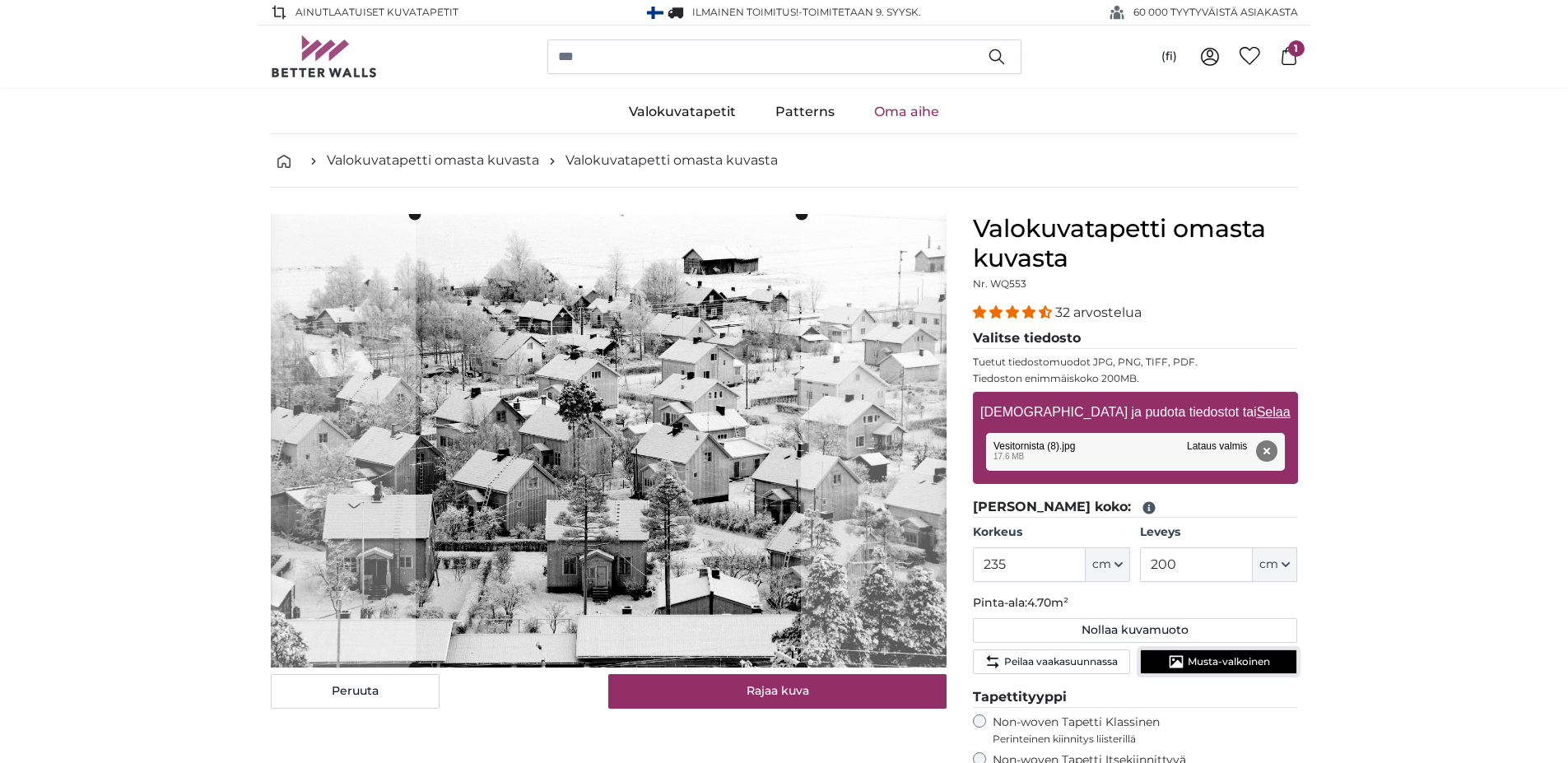
click at [1217, 661] on span "Musta-valkoinen" at bounding box center [1229, 662] width 83 height 13
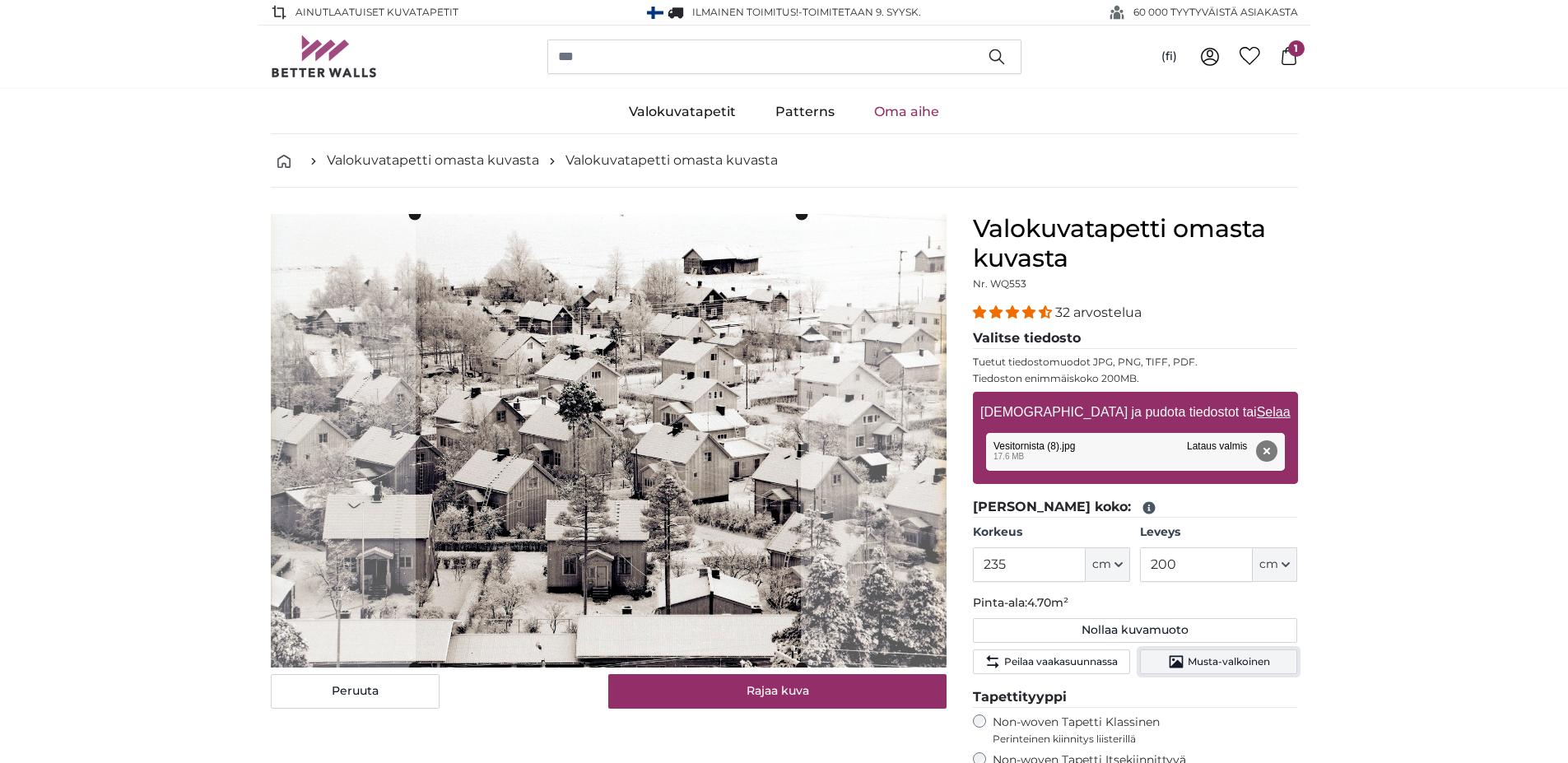
click at [1217, 661] on span "Musta-valkoinen" at bounding box center [1229, 662] width 83 height 13
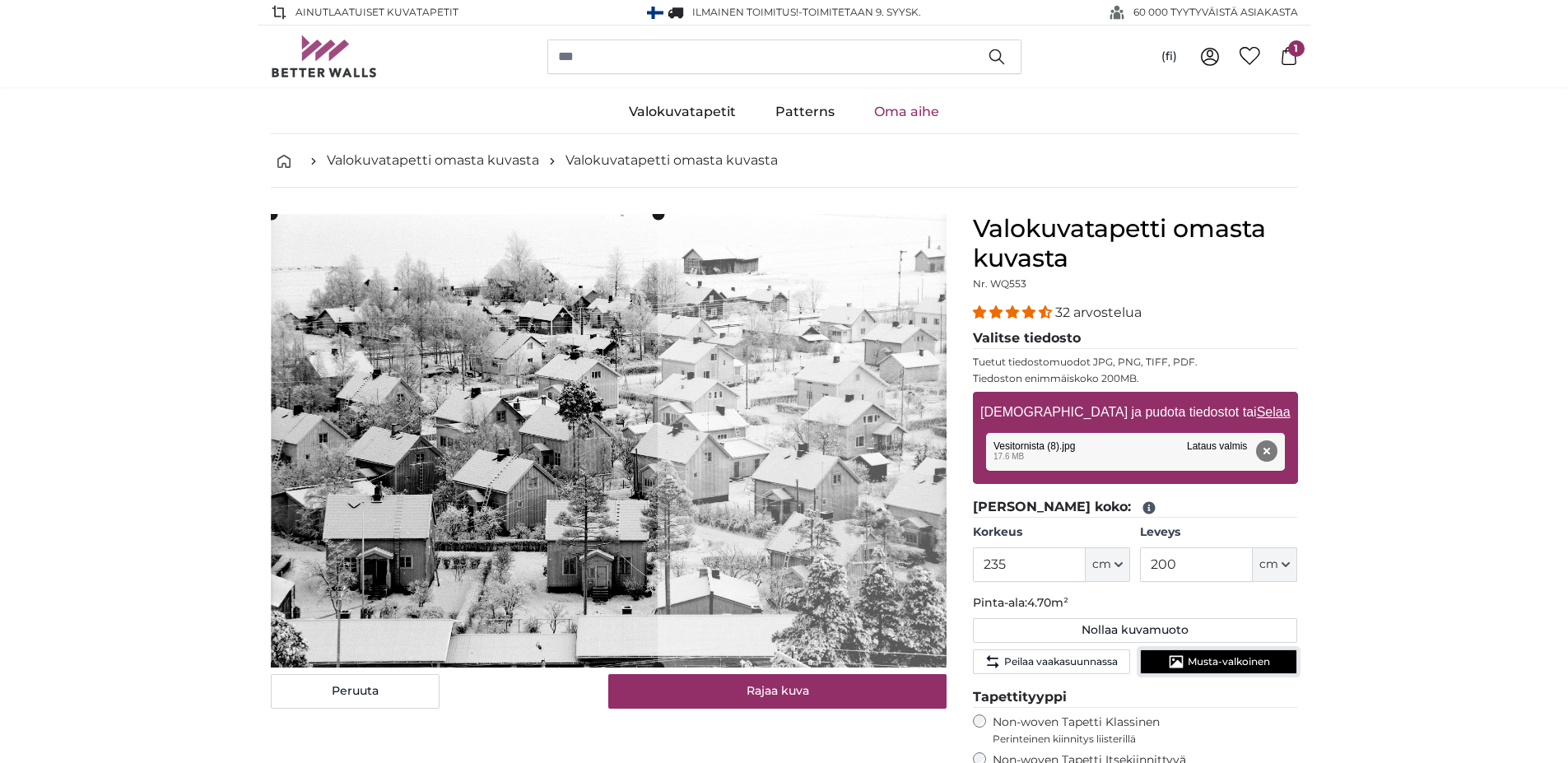
click at [437, 576] on cropper-handle at bounding box center [465, 440] width 386 height 454
click at [837, 695] on button "Rajaa kuva" at bounding box center [777, 691] width 338 height 35
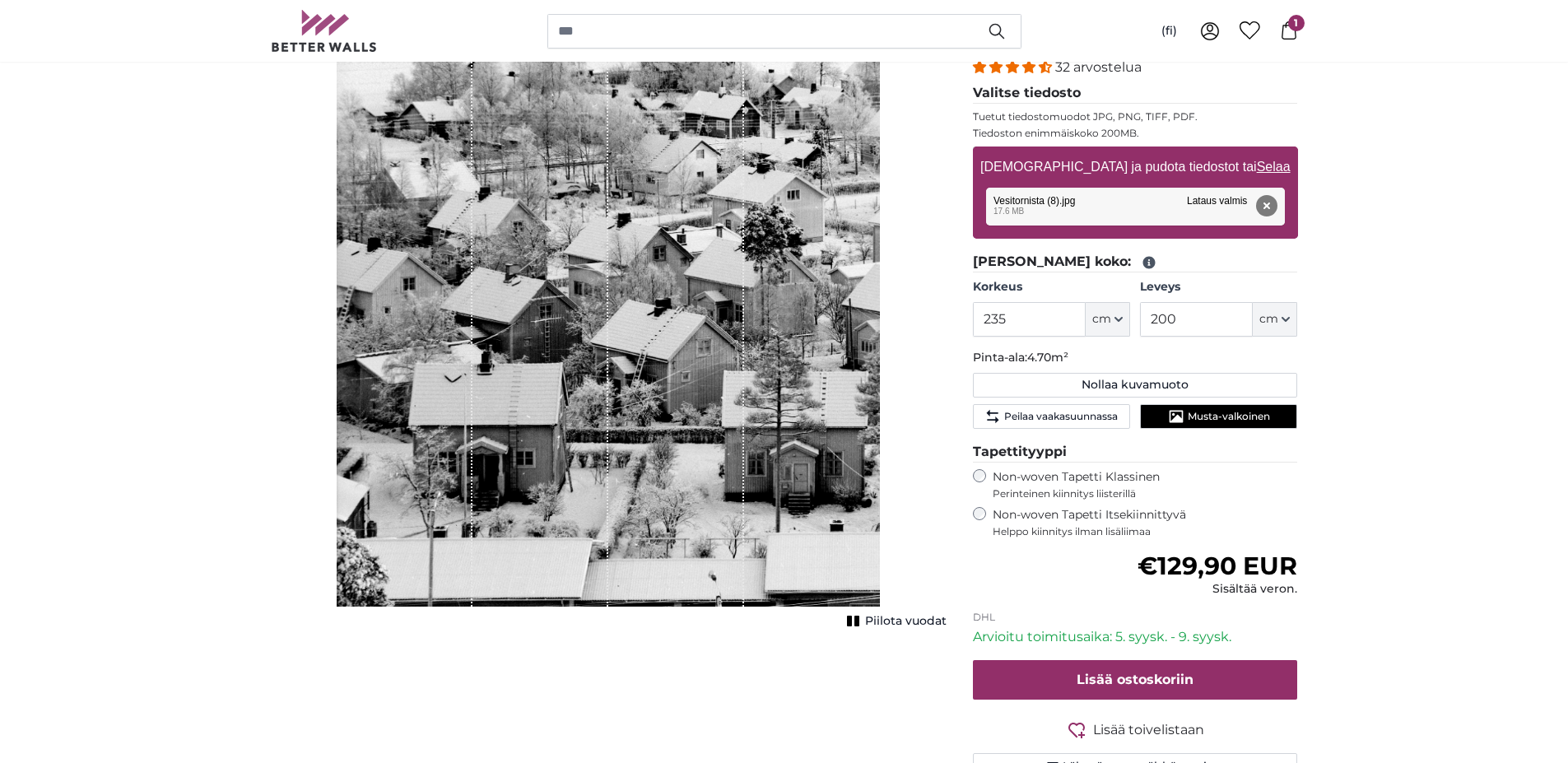
scroll to position [247, 0]
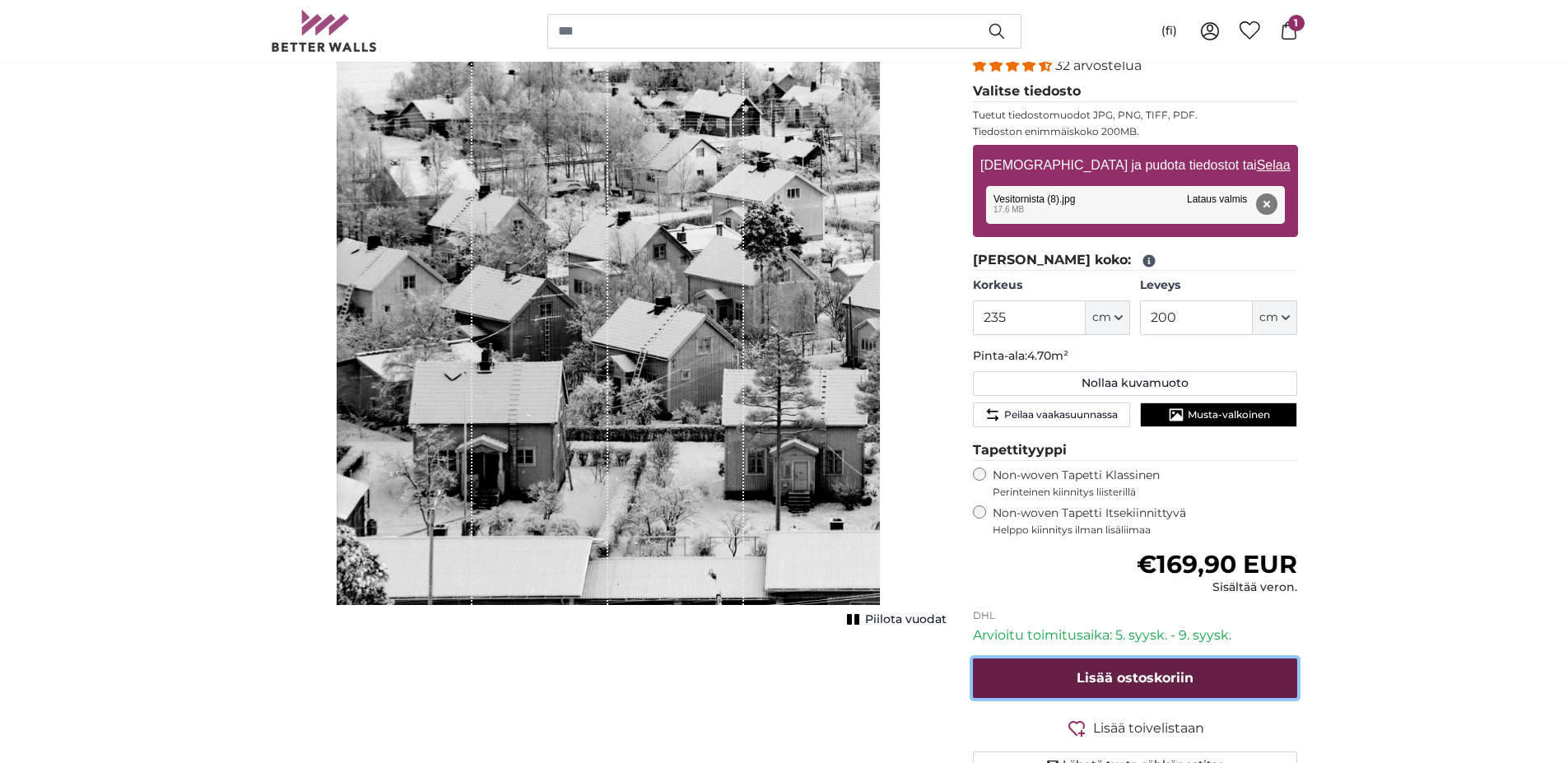
click at [1124, 681] on span "Lisää ostoskoriin" at bounding box center [1136, 677] width 117 height 16
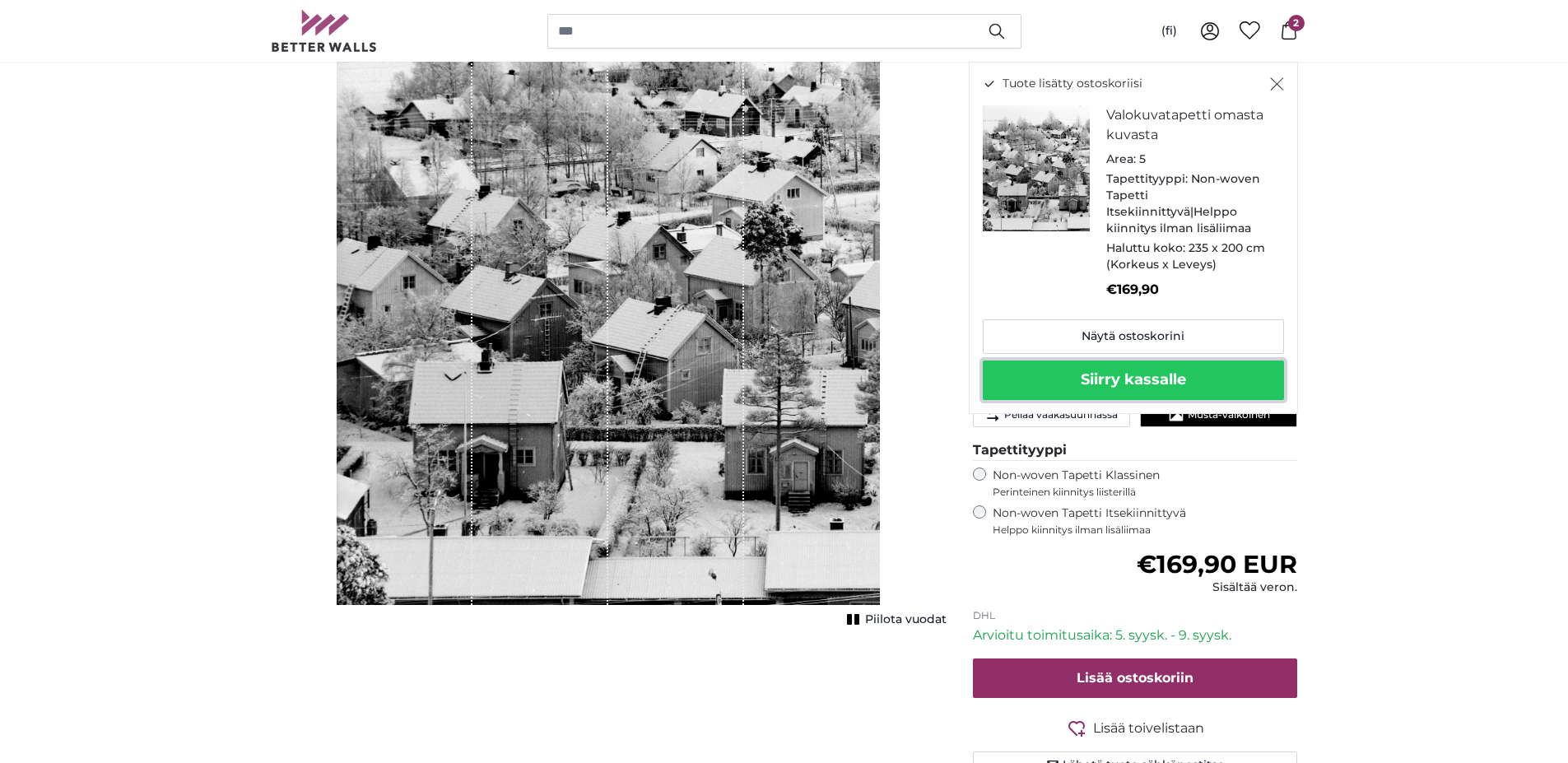
click at [1084, 384] on button "Siirry kassalle" at bounding box center [1133, 380] width 301 height 40
